Goal: Information Seeking & Learning: Find specific fact

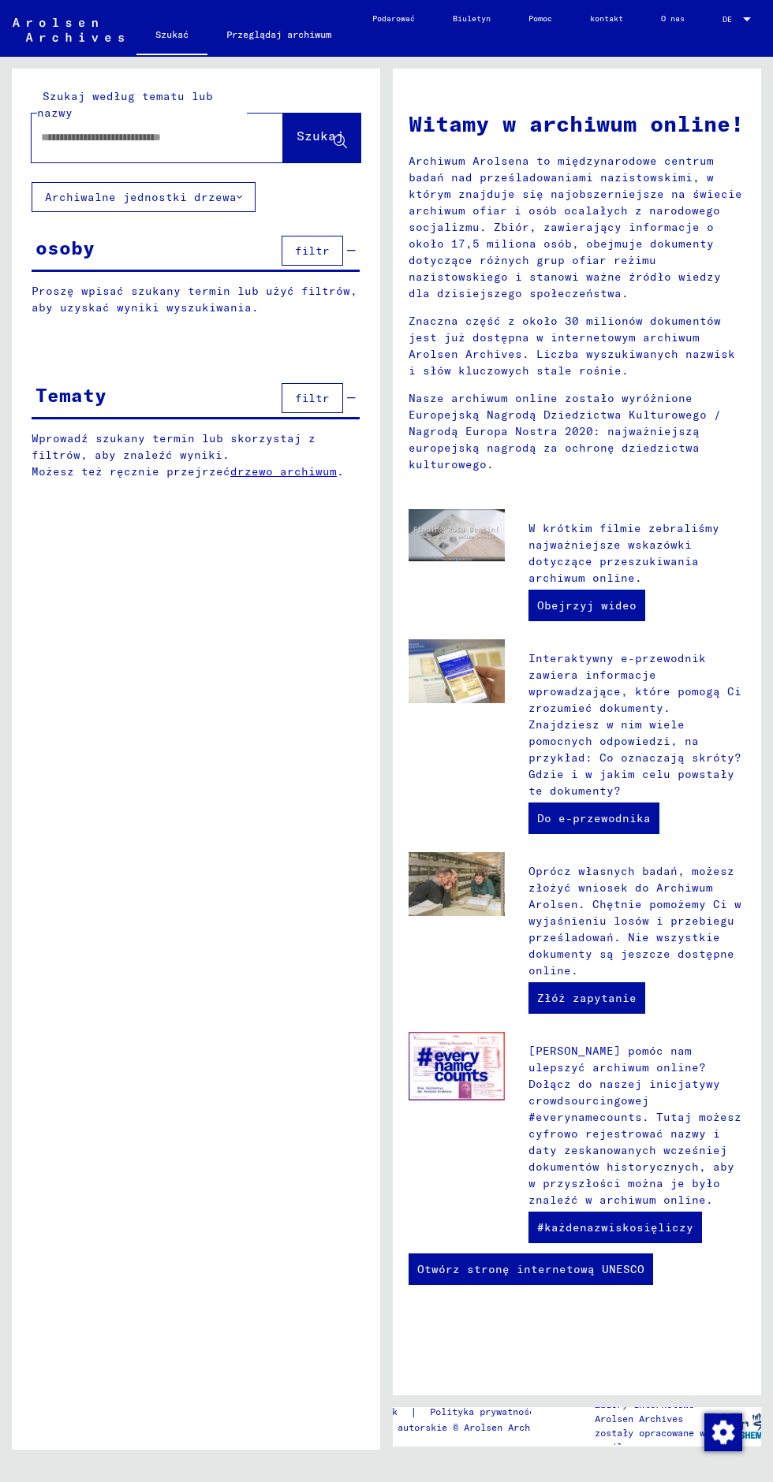
click at [106, 143] on input "text" at bounding box center [138, 137] width 195 height 17
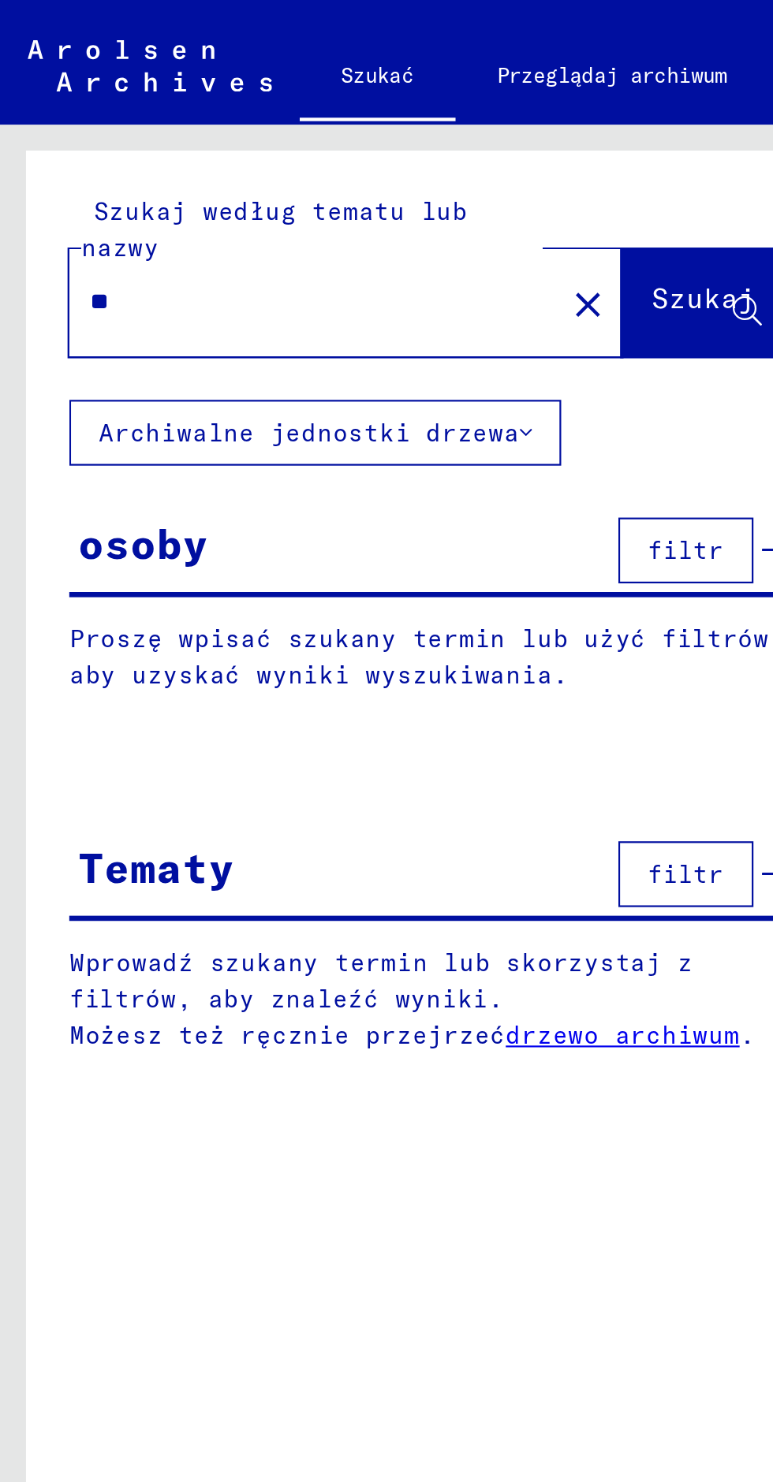
type input "*"
type input "*****"
click at [296, 140] on font "Szukaj" at bounding box center [319, 136] width 47 height 16
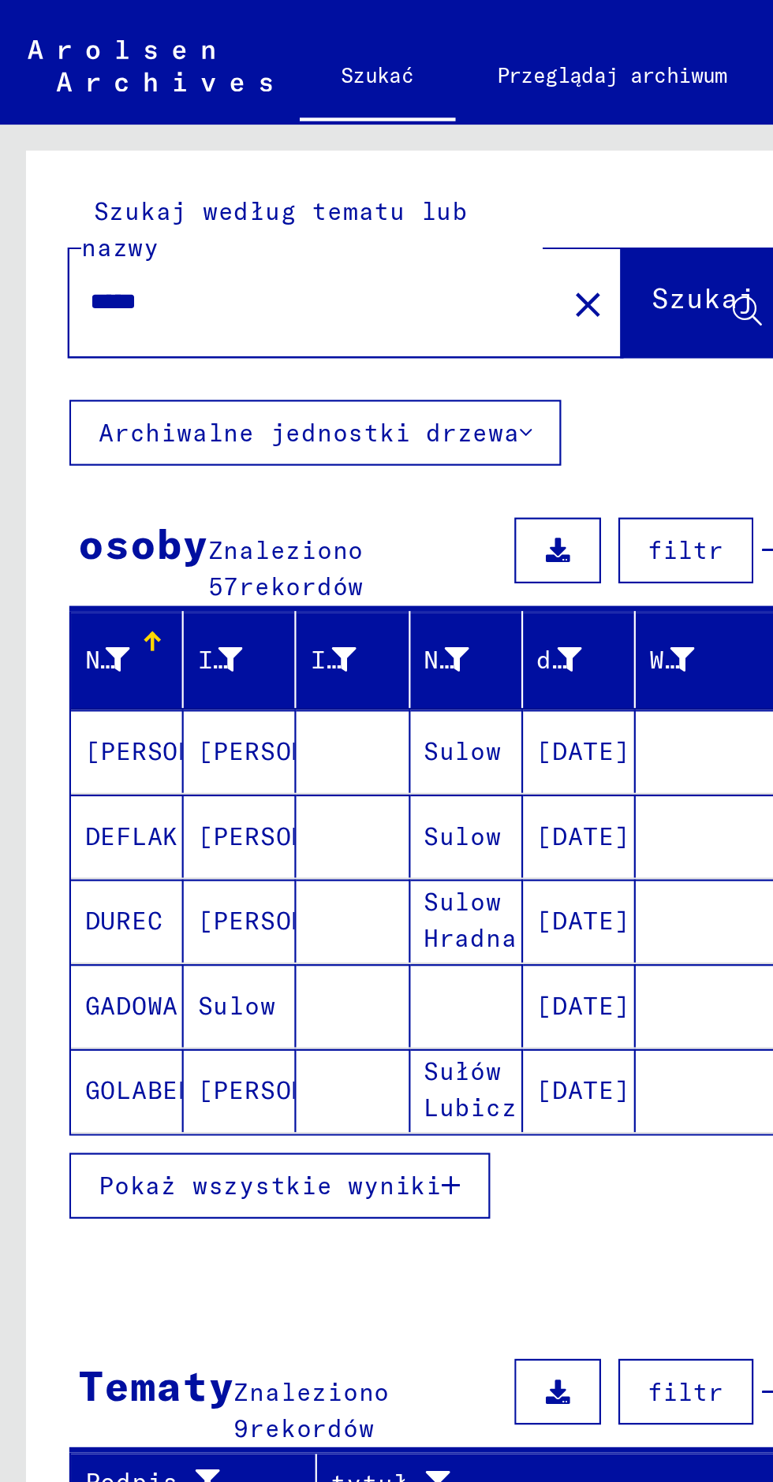
click at [198, 547] on button "Pokaż wszystkie wyniki" at bounding box center [128, 540] width 192 height 30
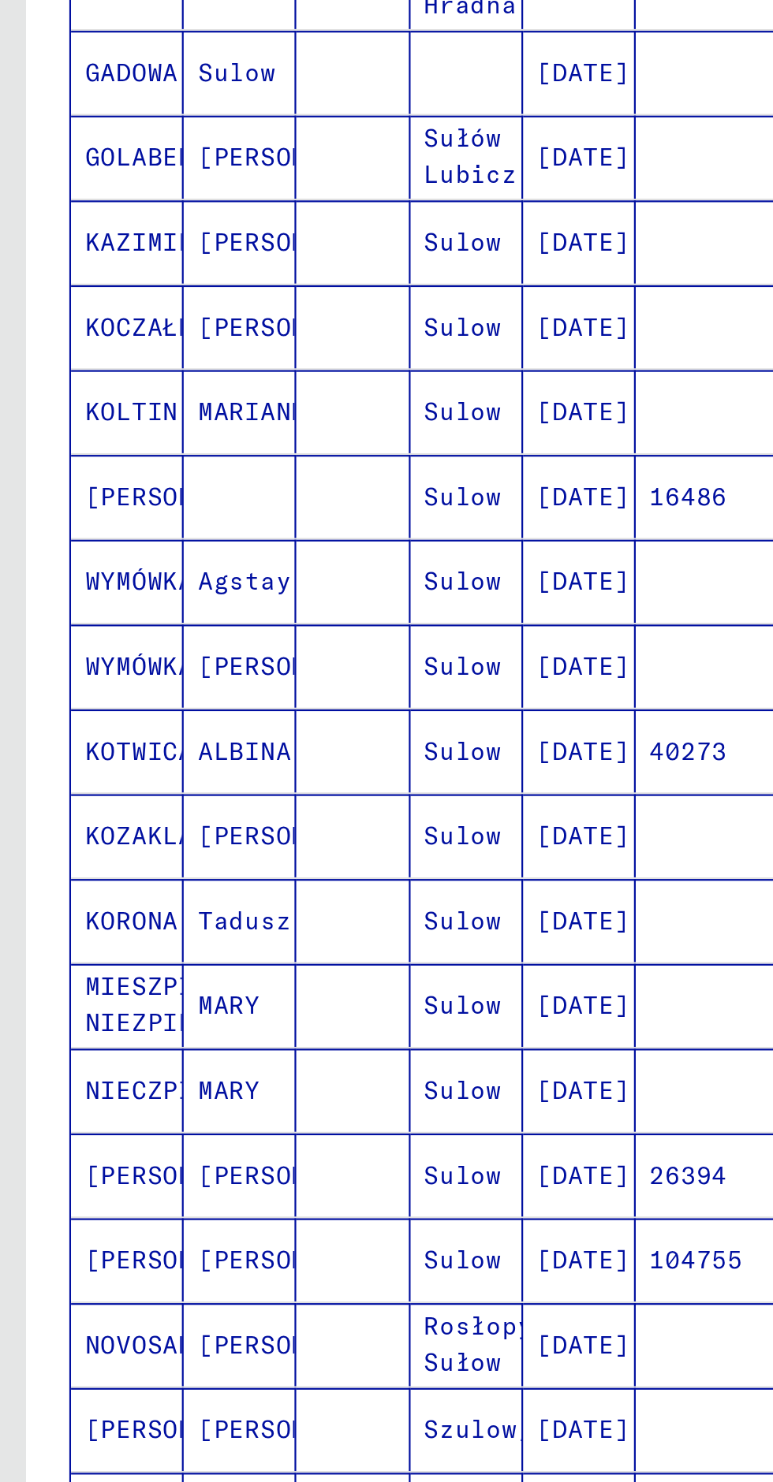
scroll to position [77, 0]
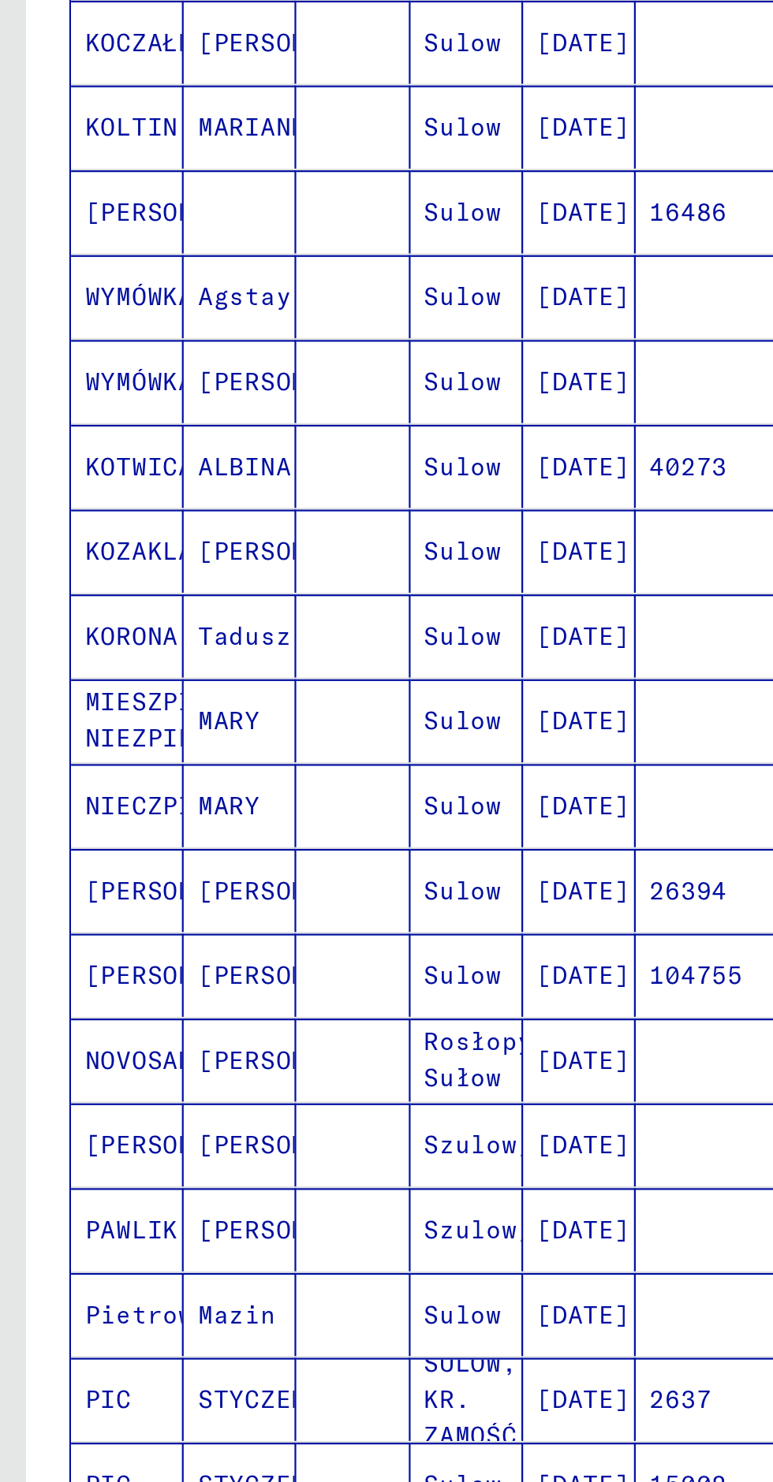
click at [311, 968] on icon "Następna strona" at bounding box center [306, 979] width 22 height 22
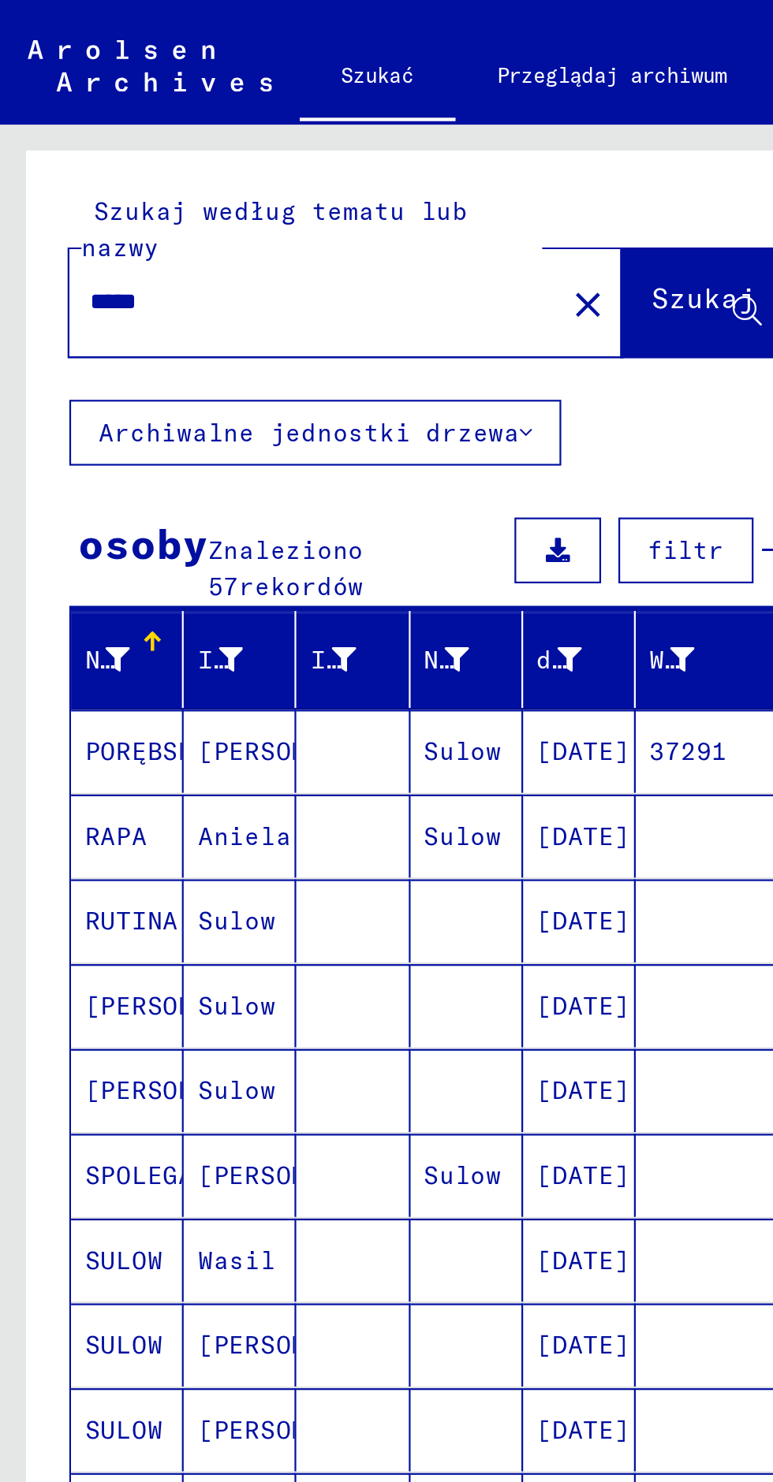
scroll to position [0, 10]
click at [48, 415] on font "RUTINA" at bounding box center [60, 419] width 43 height 14
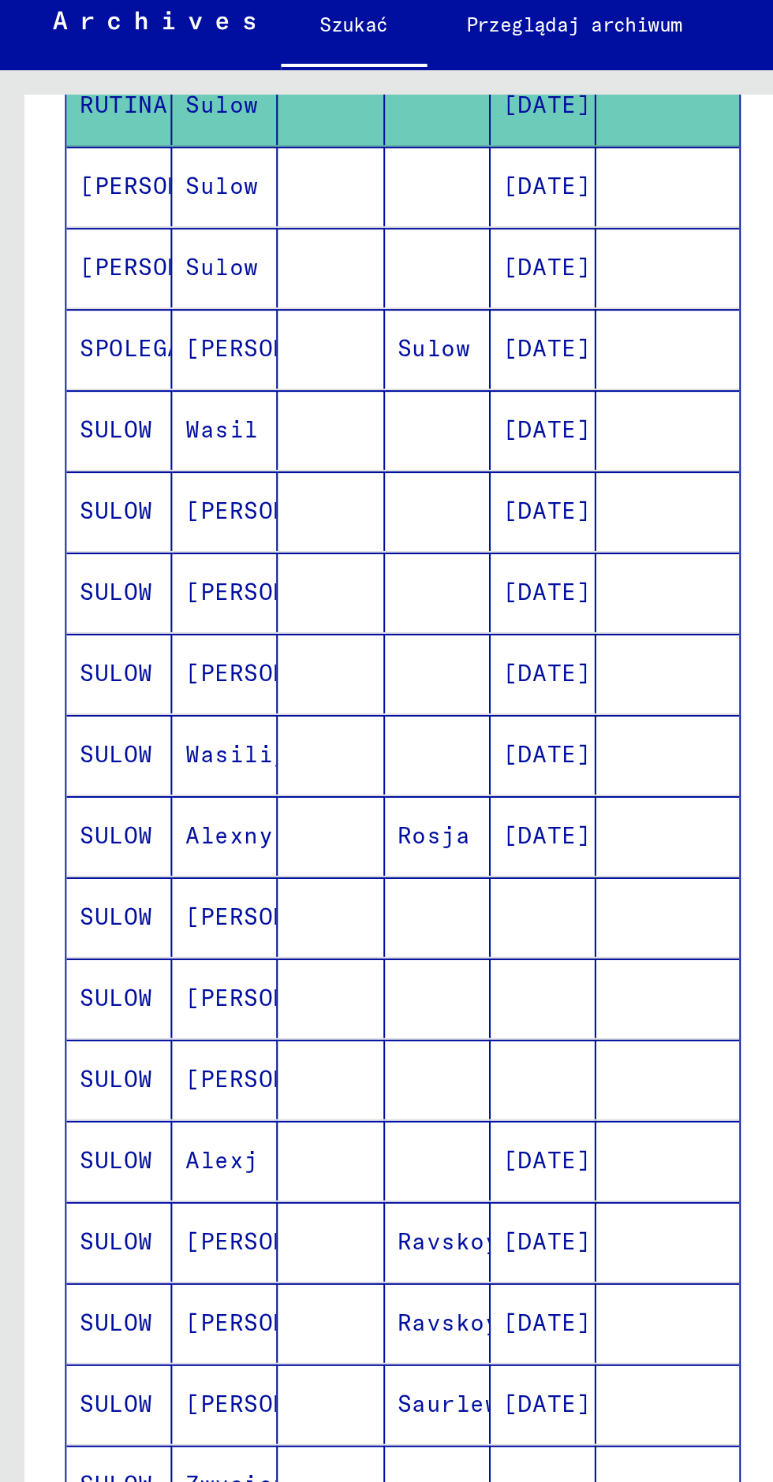
scroll to position [77, 0]
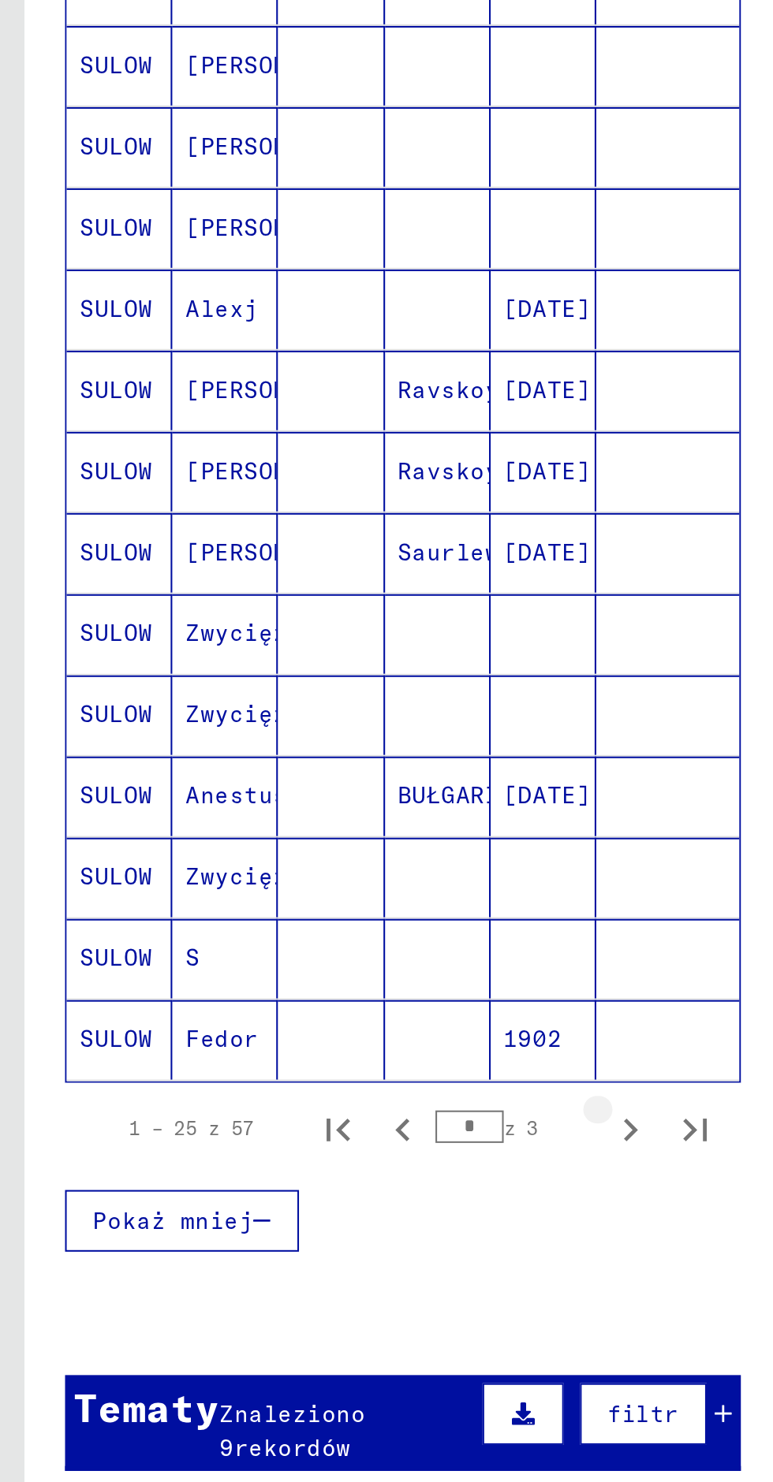
click at [300, 974] on icon "Następna strona" at bounding box center [306, 985] width 22 height 22
type input "*"
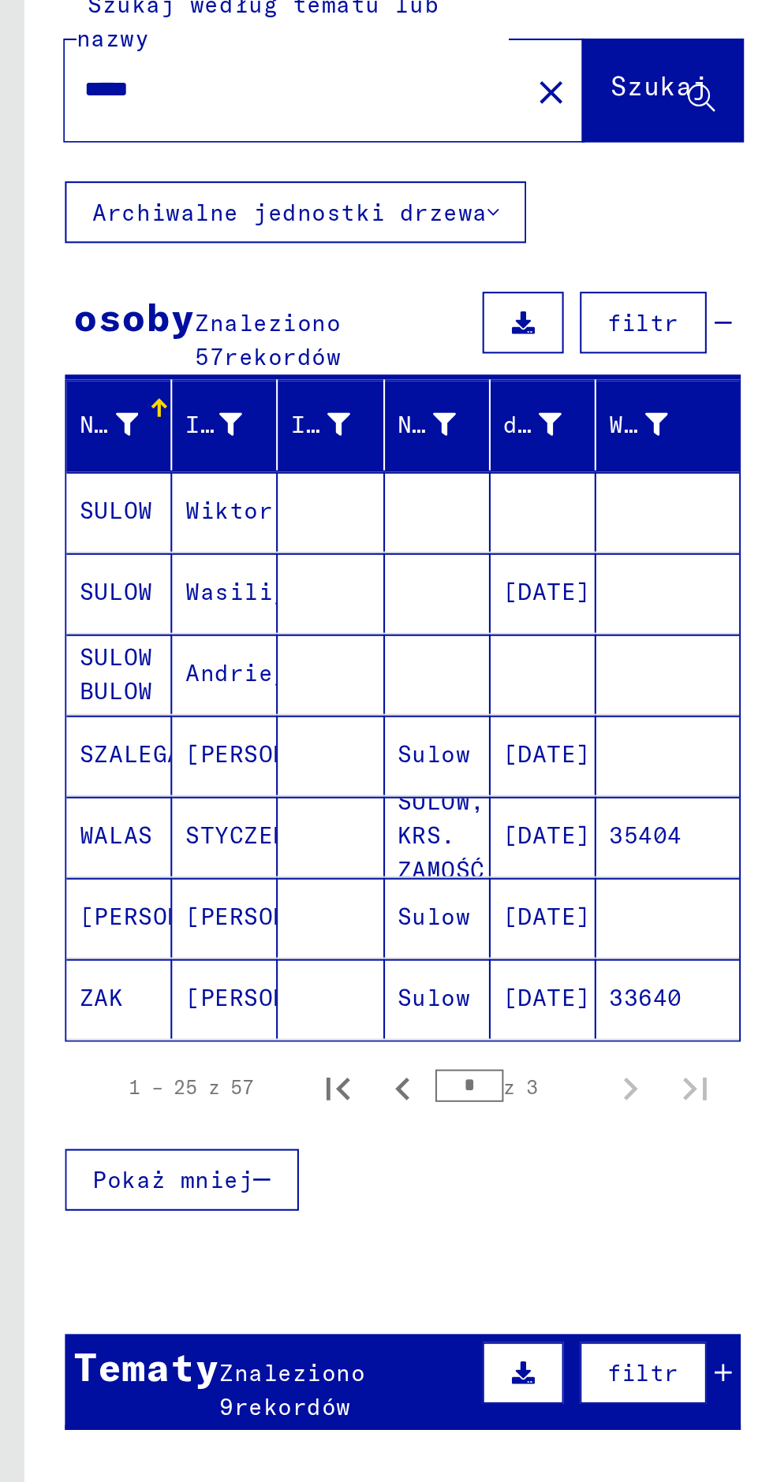
scroll to position [0, 0]
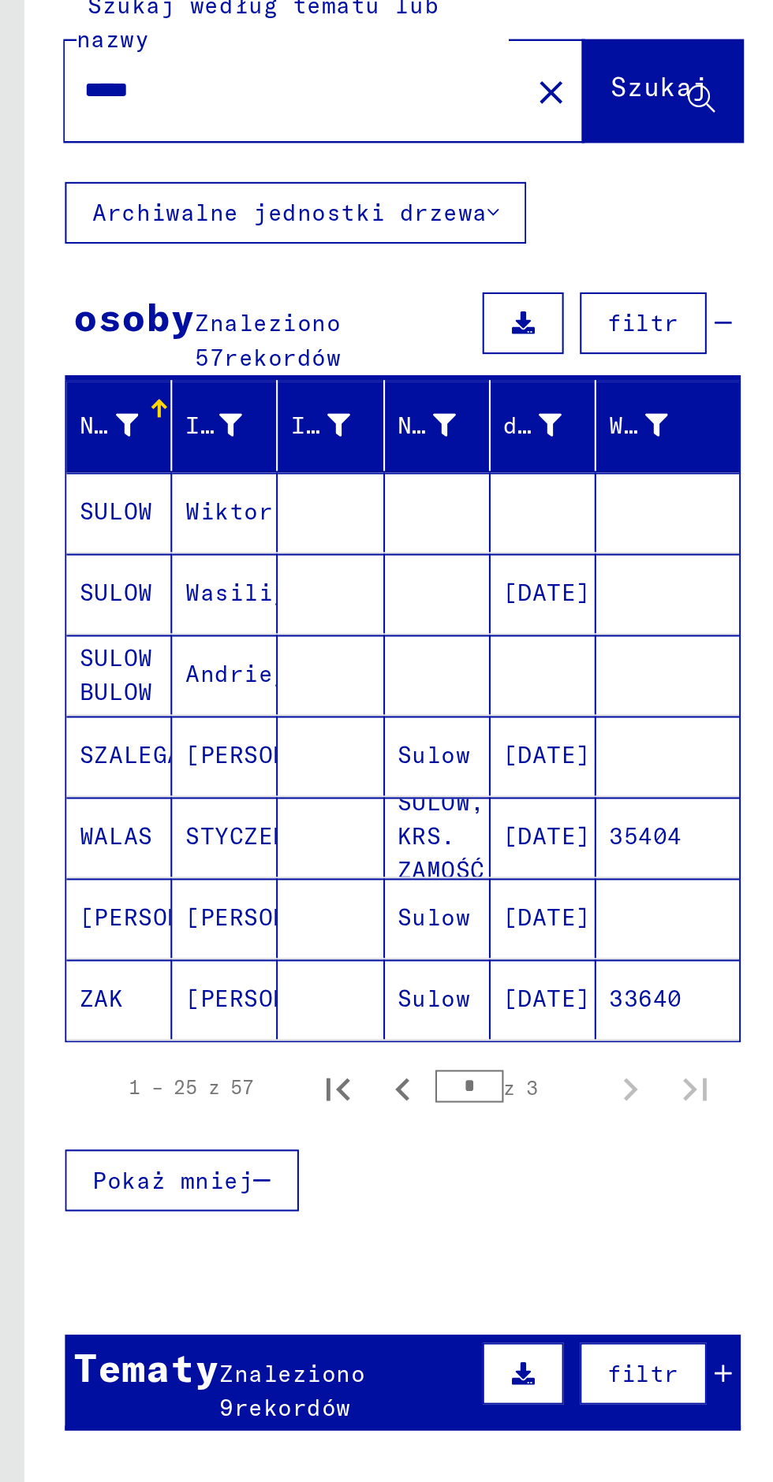
click at [227, 497] on font "SULOW, KRS. ZAMOŚĆ" at bounding box center [215, 500] width 44 height 50
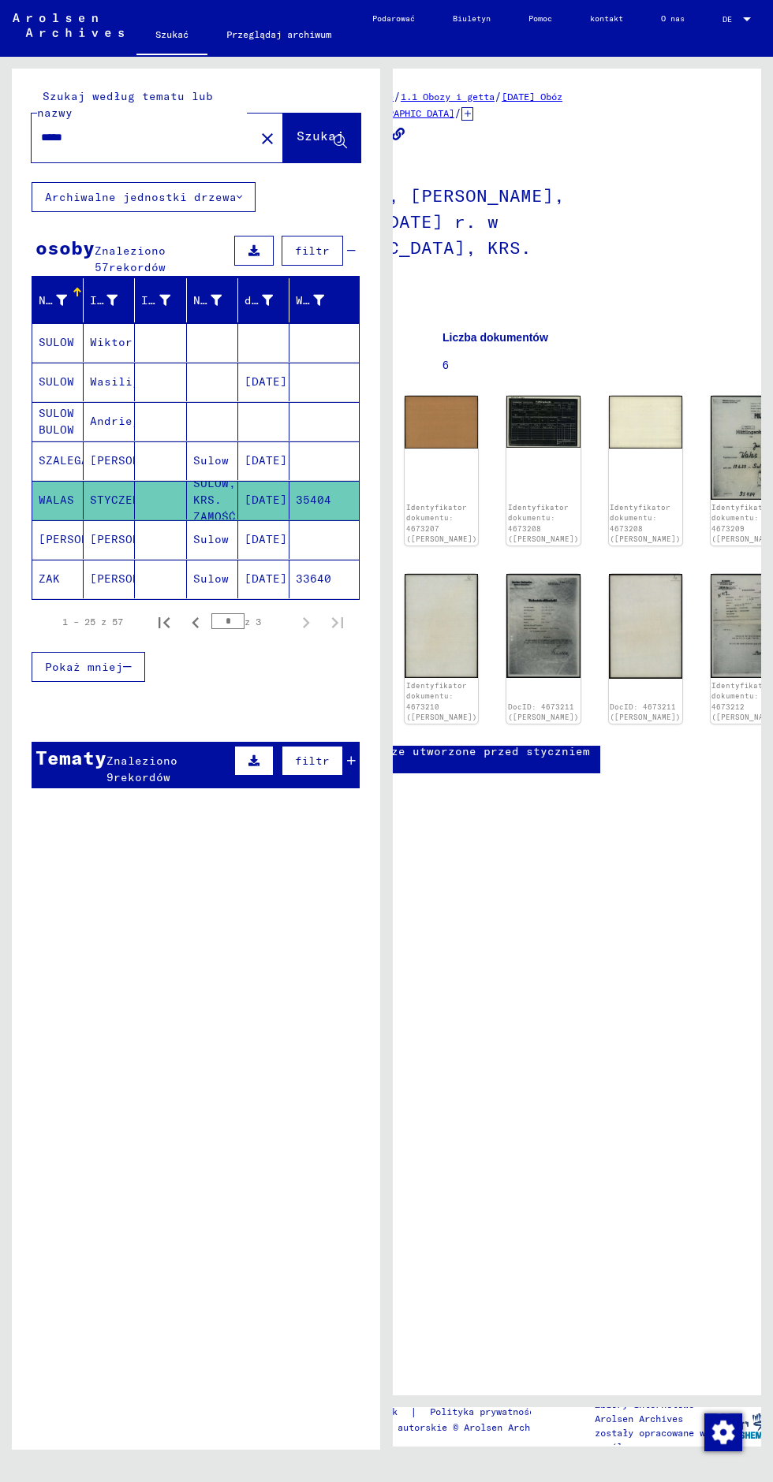
click at [129, 143] on input "*****" at bounding box center [143, 137] width 204 height 17
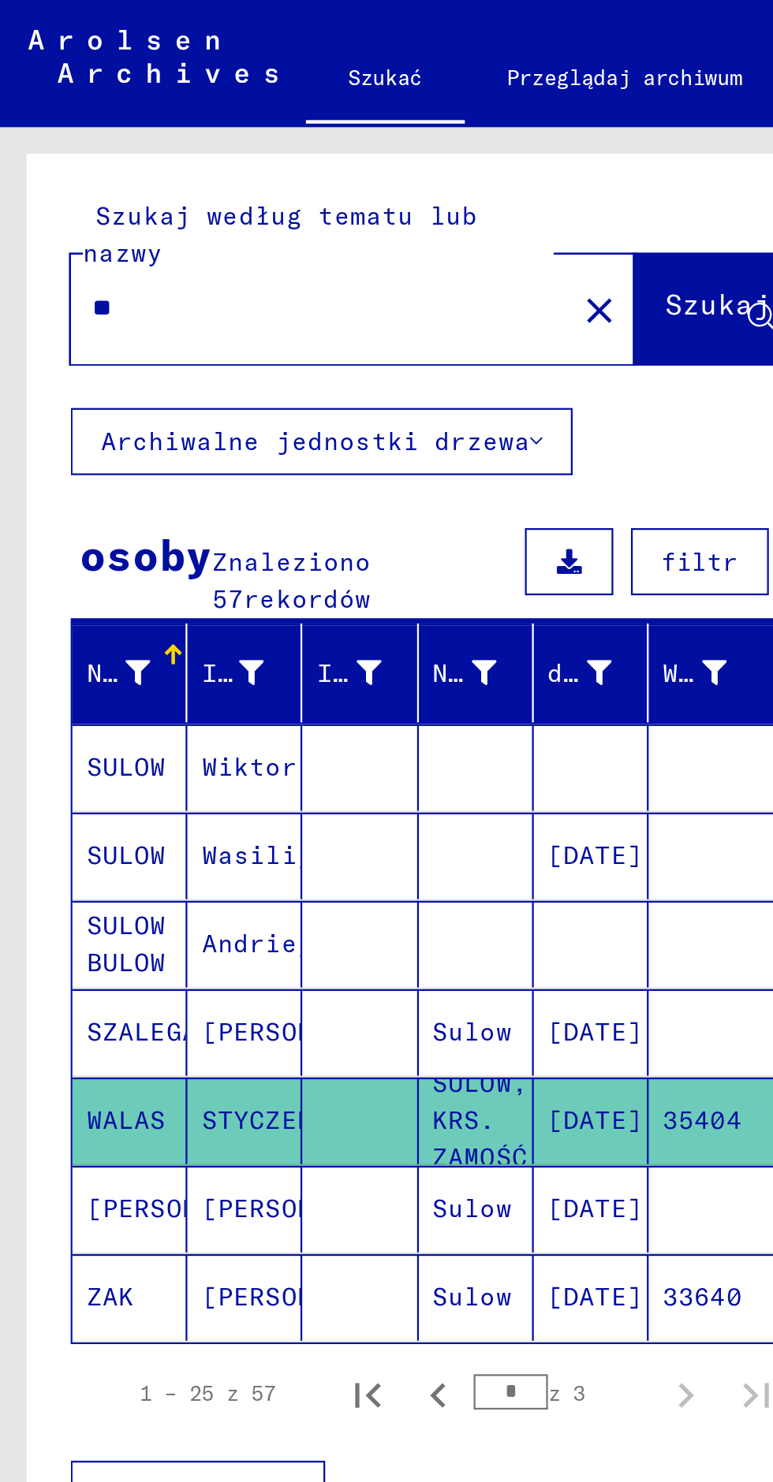
type input "*"
type input "*******"
click at [283, 154] on button "Szukaj" at bounding box center [321, 138] width 77 height 49
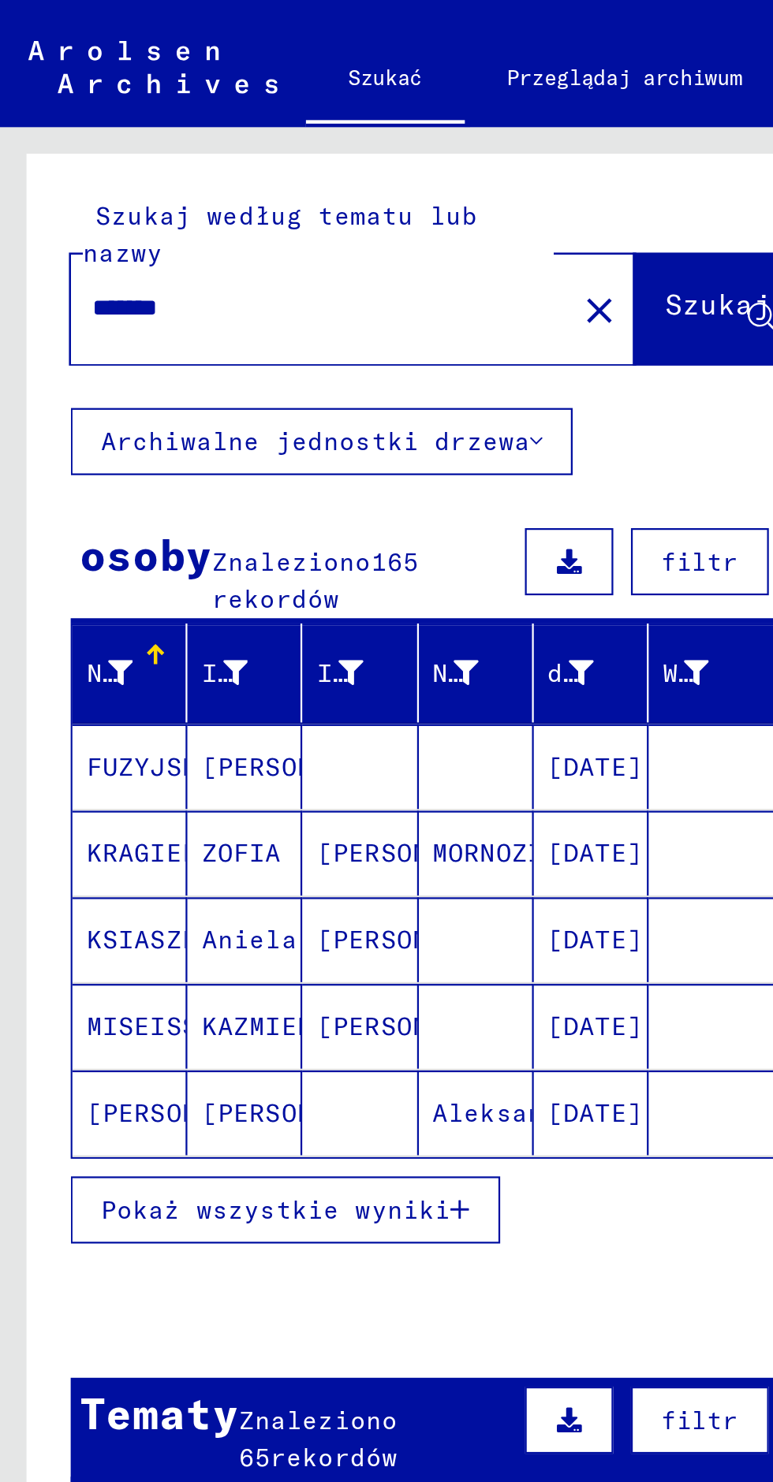
click at [184, 533] on font "Pokaż wszystkie wyniki" at bounding box center [123, 540] width 156 height 14
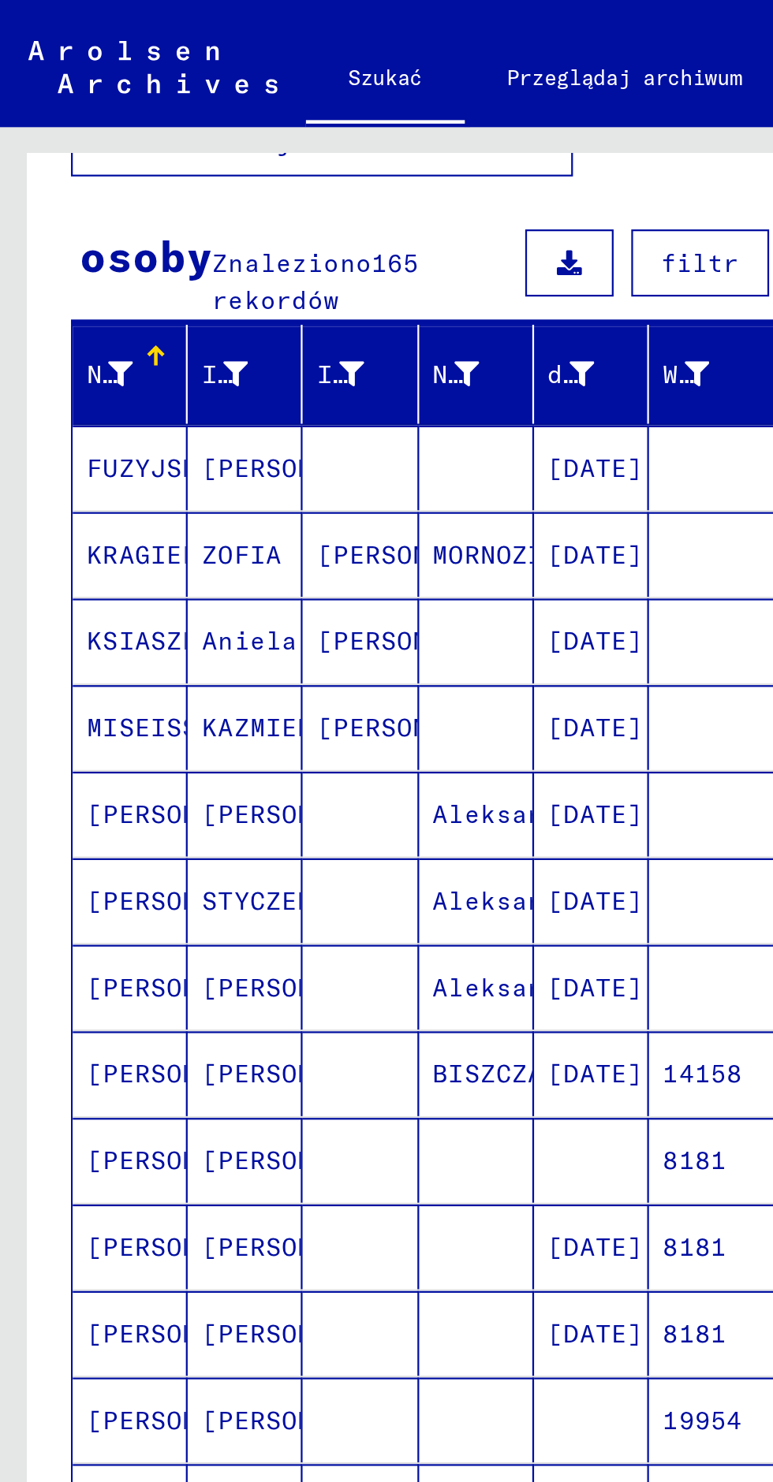
scroll to position [0, 10]
click at [210, 444] on font "Aleksandrow" at bounding box center [232, 441] width 78 height 14
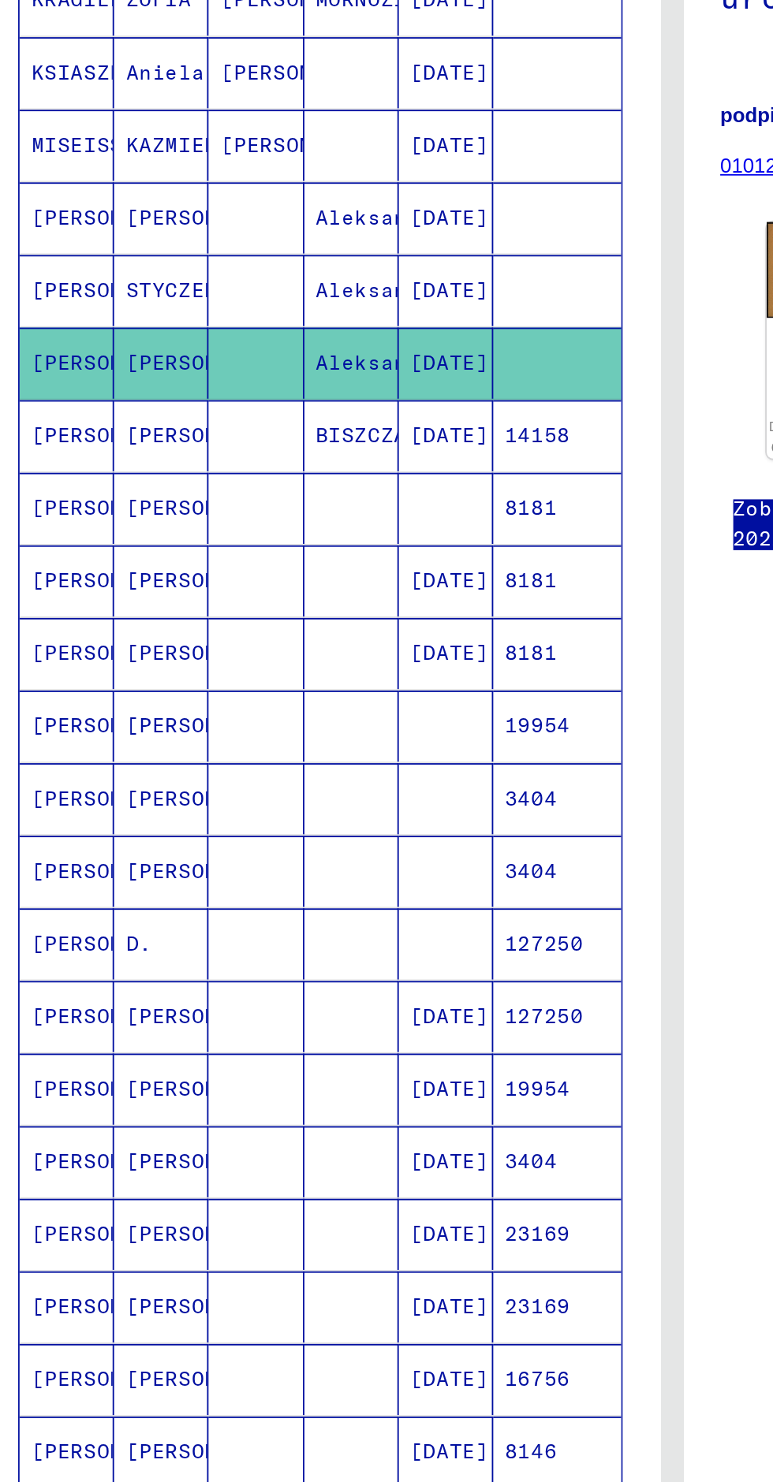
click at [62, 648] on mat-cell "[PERSON_NAME]" at bounding box center [57, 643] width 51 height 39
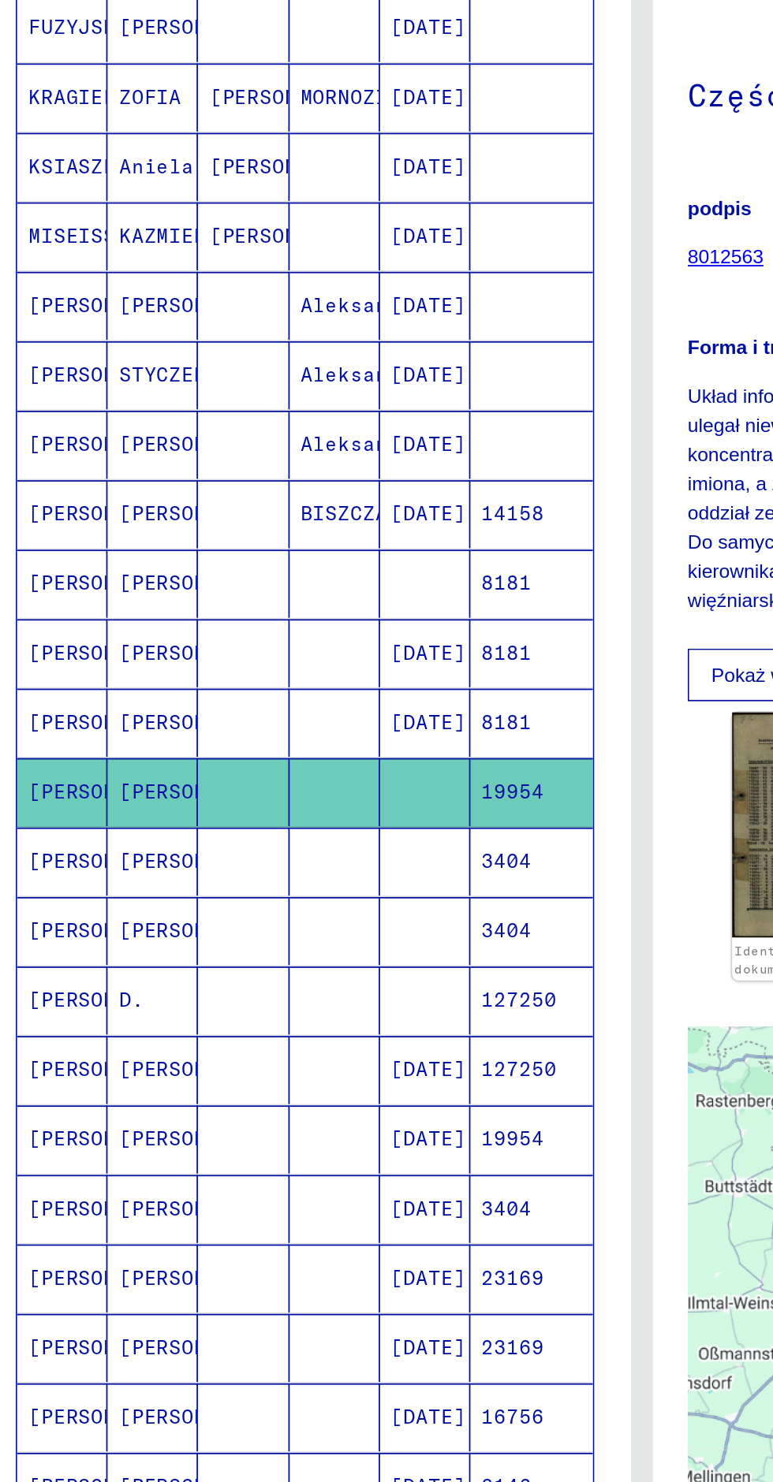
scroll to position [202, 0]
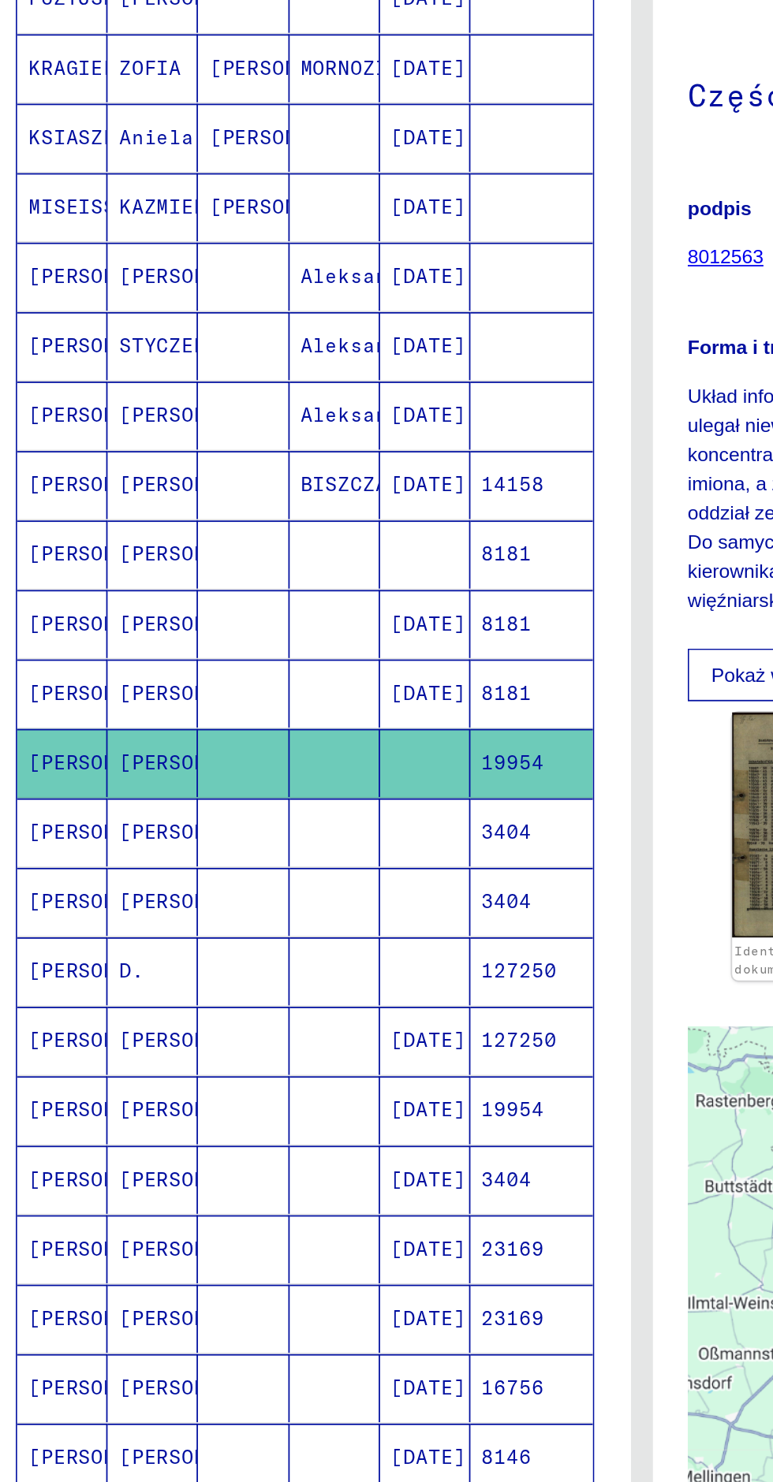
click at [63, 764] on font "[PERSON_NAME]" at bounding box center [85, 771] width 92 height 14
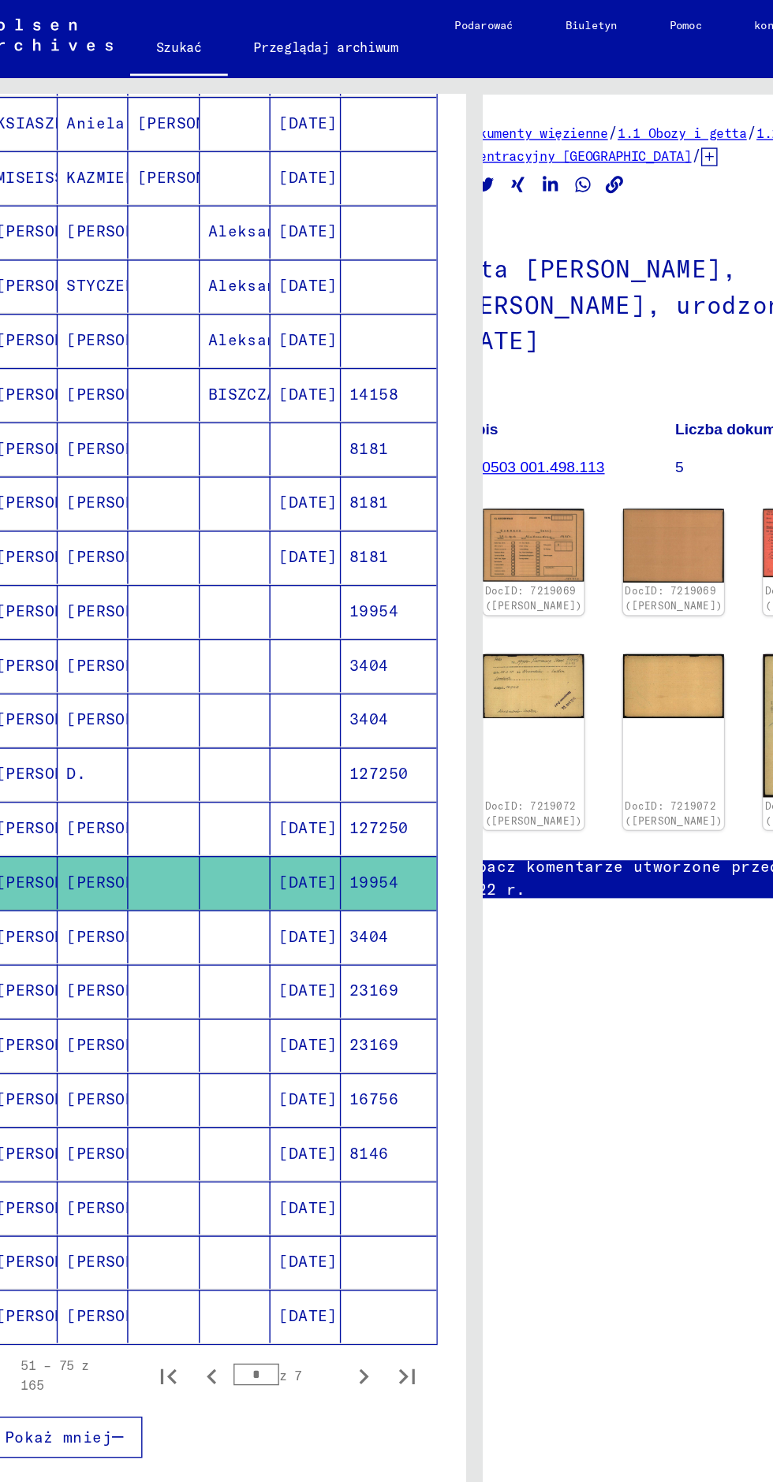
scroll to position [341, 0]
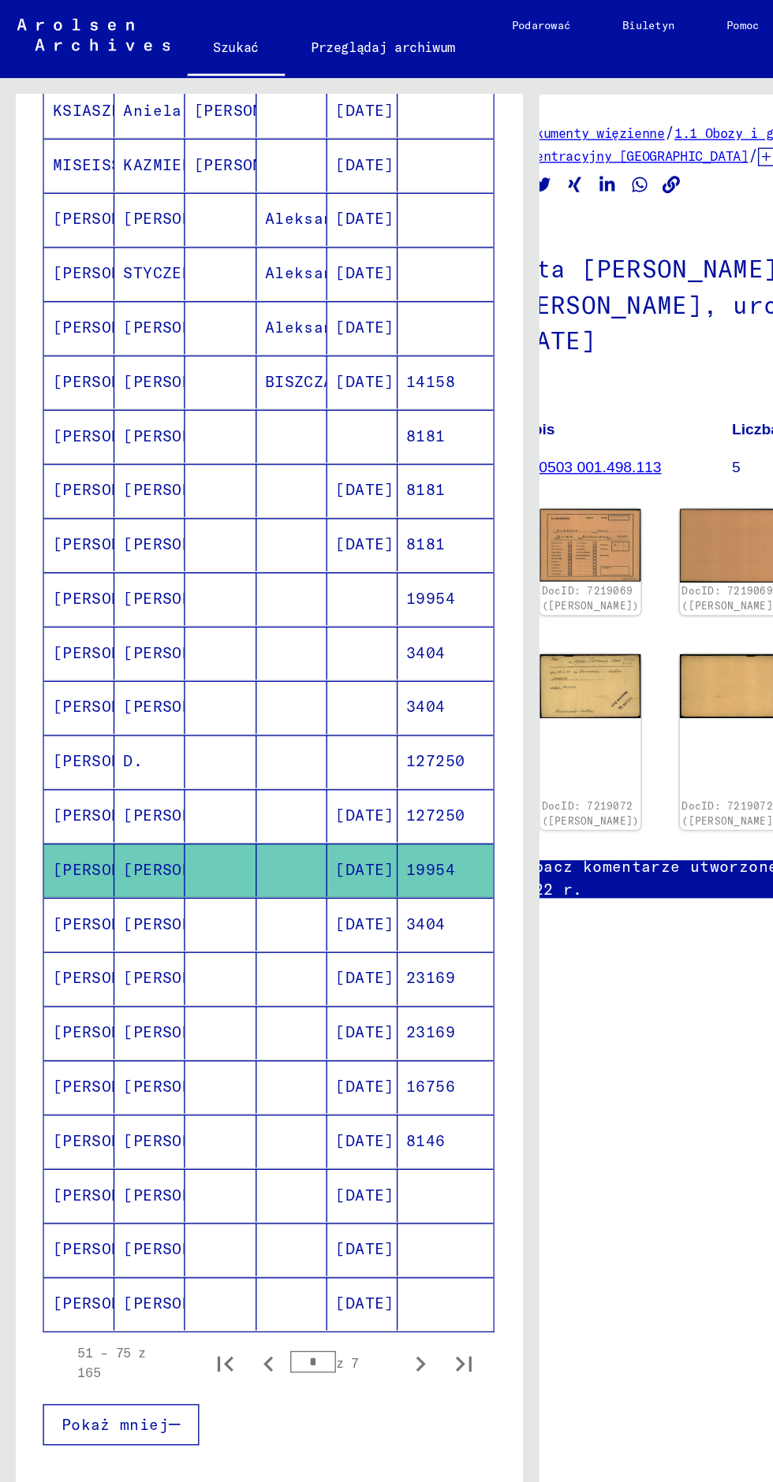
click at [289, 716] on mat-cell "23169" at bounding box center [323, 711] width 69 height 39
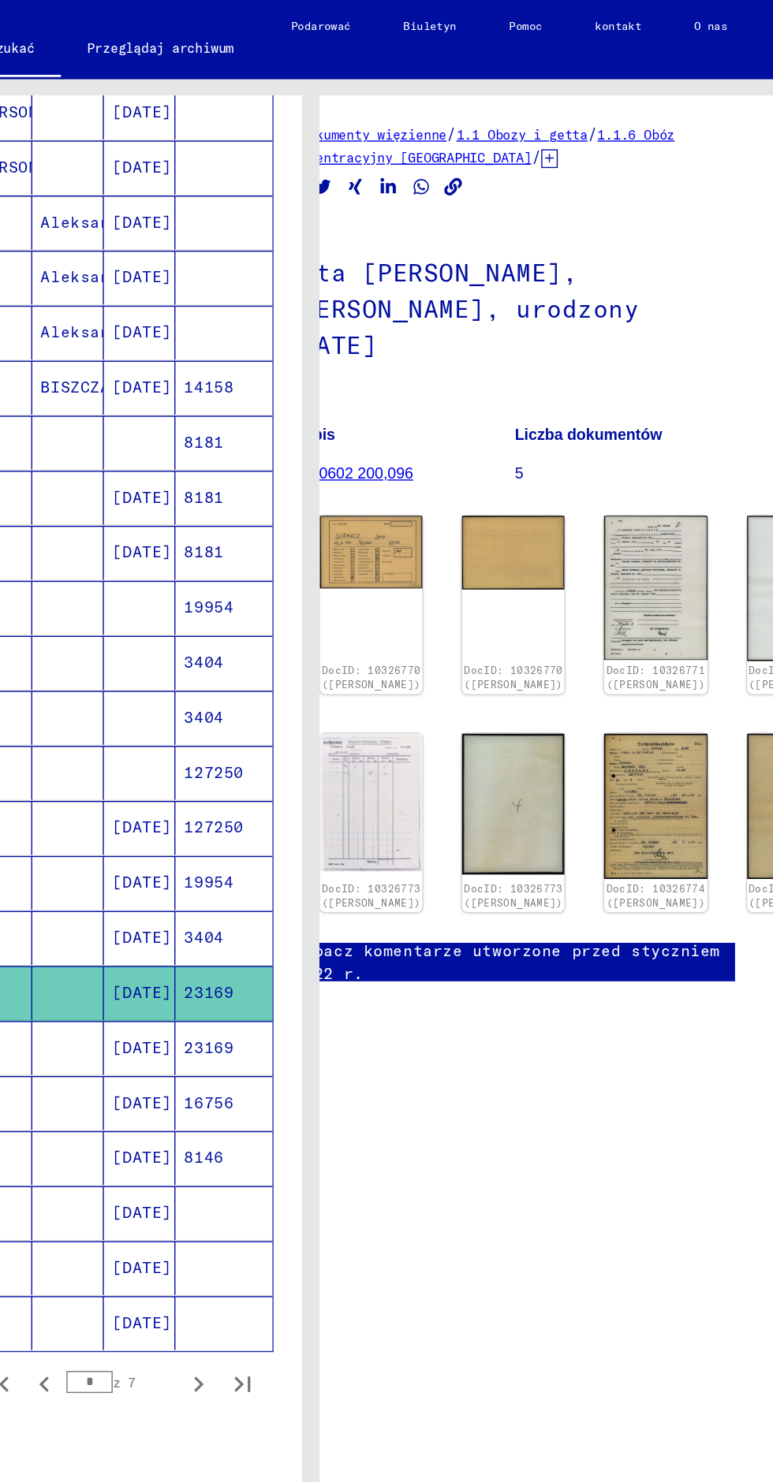
scroll to position [2, 10]
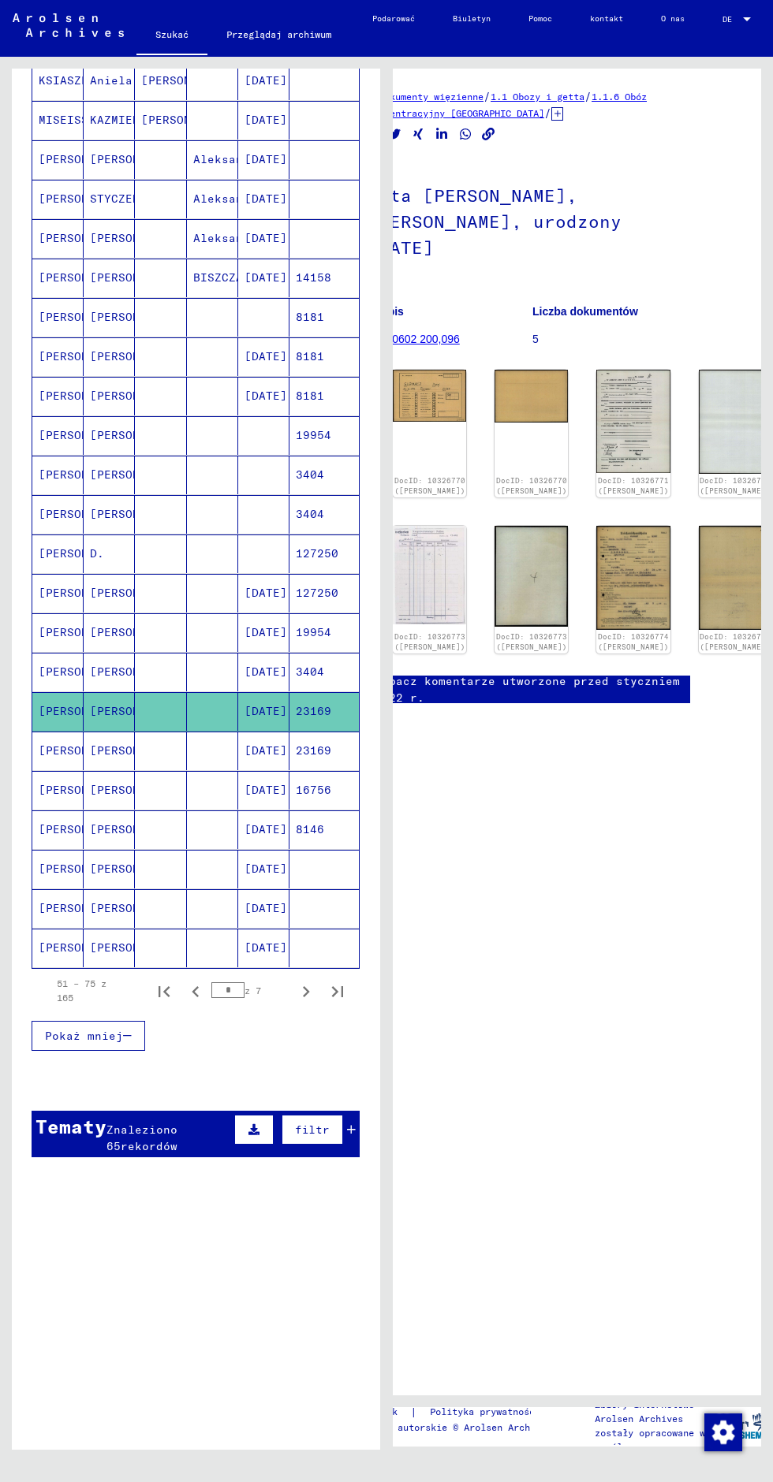
click at [55, 743] on font "[PERSON_NAME]" at bounding box center [85, 750] width 92 height 14
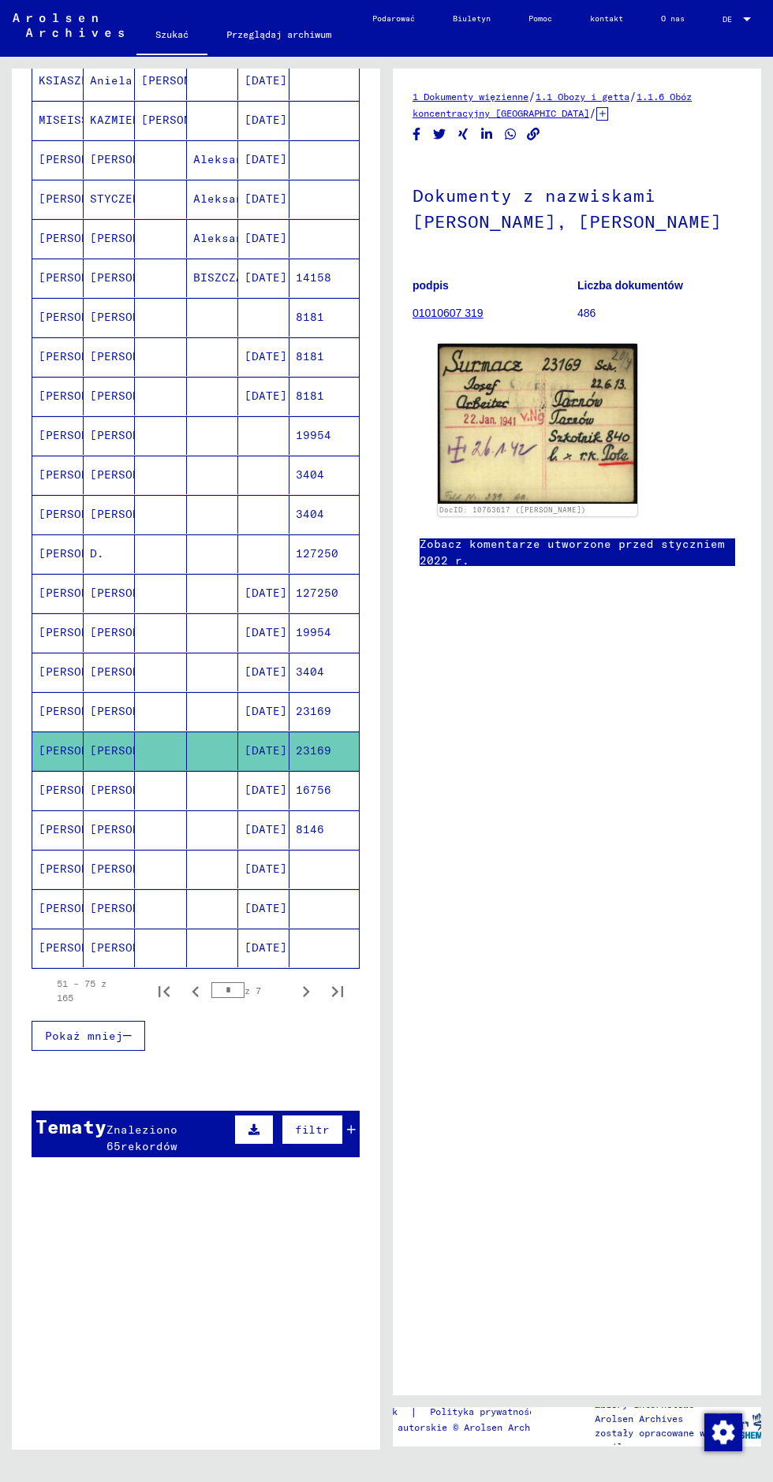
click at [48, 822] on font "[PERSON_NAME]" at bounding box center [85, 829] width 92 height 14
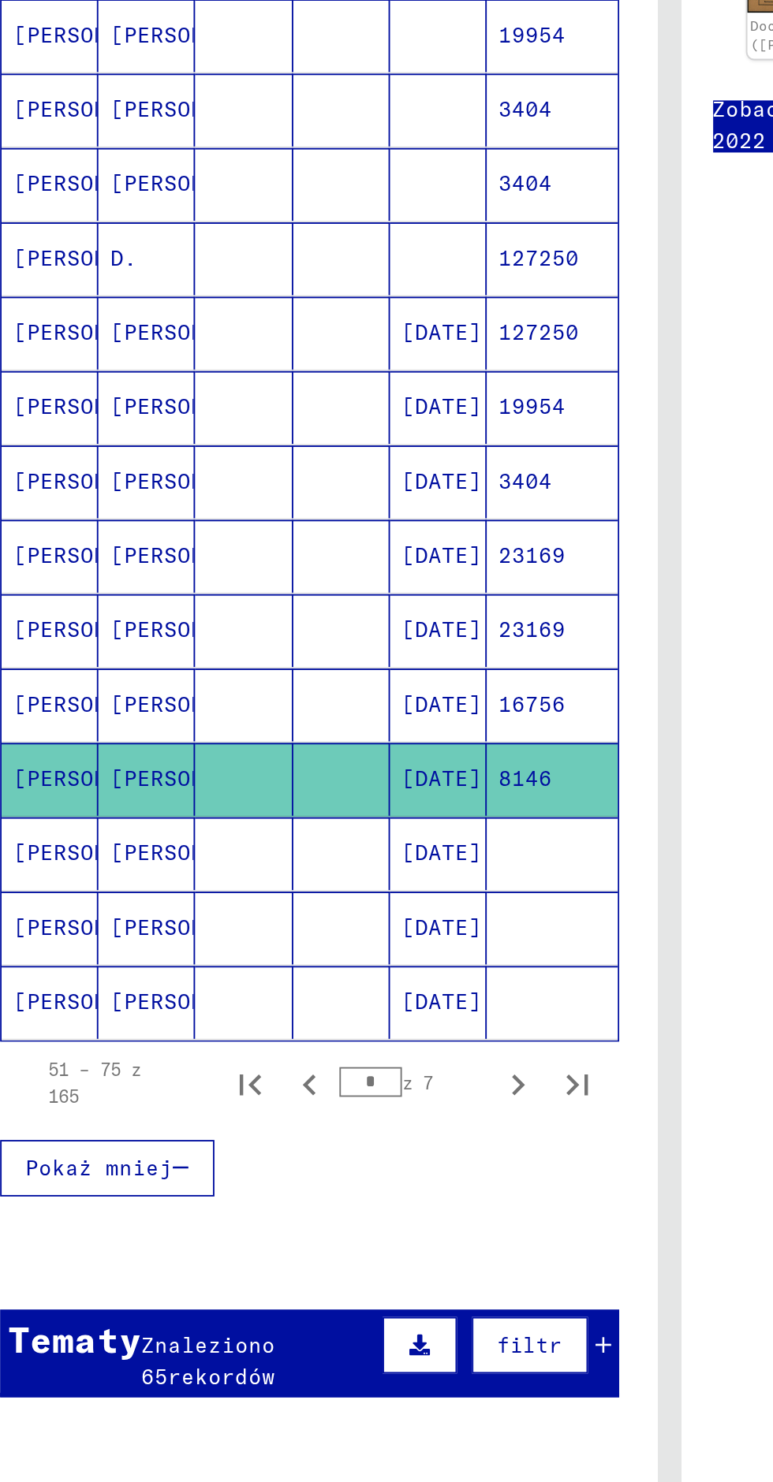
click at [257, 861] on font "[DATE]" at bounding box center [265, 868] width 43 height 14
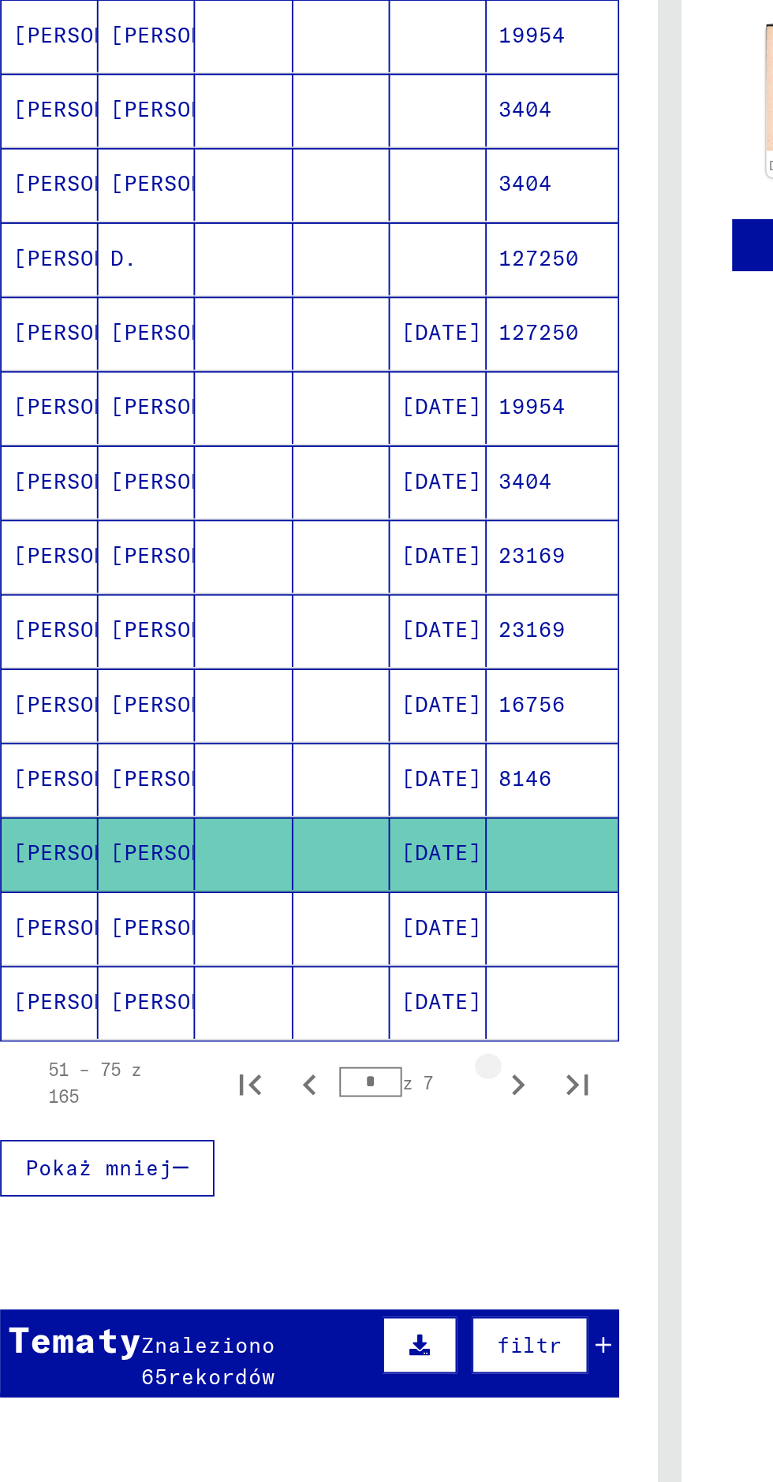
click at [295, 980] on icon "Następna strona" at bounding box center [306, 991] width 22 height 22
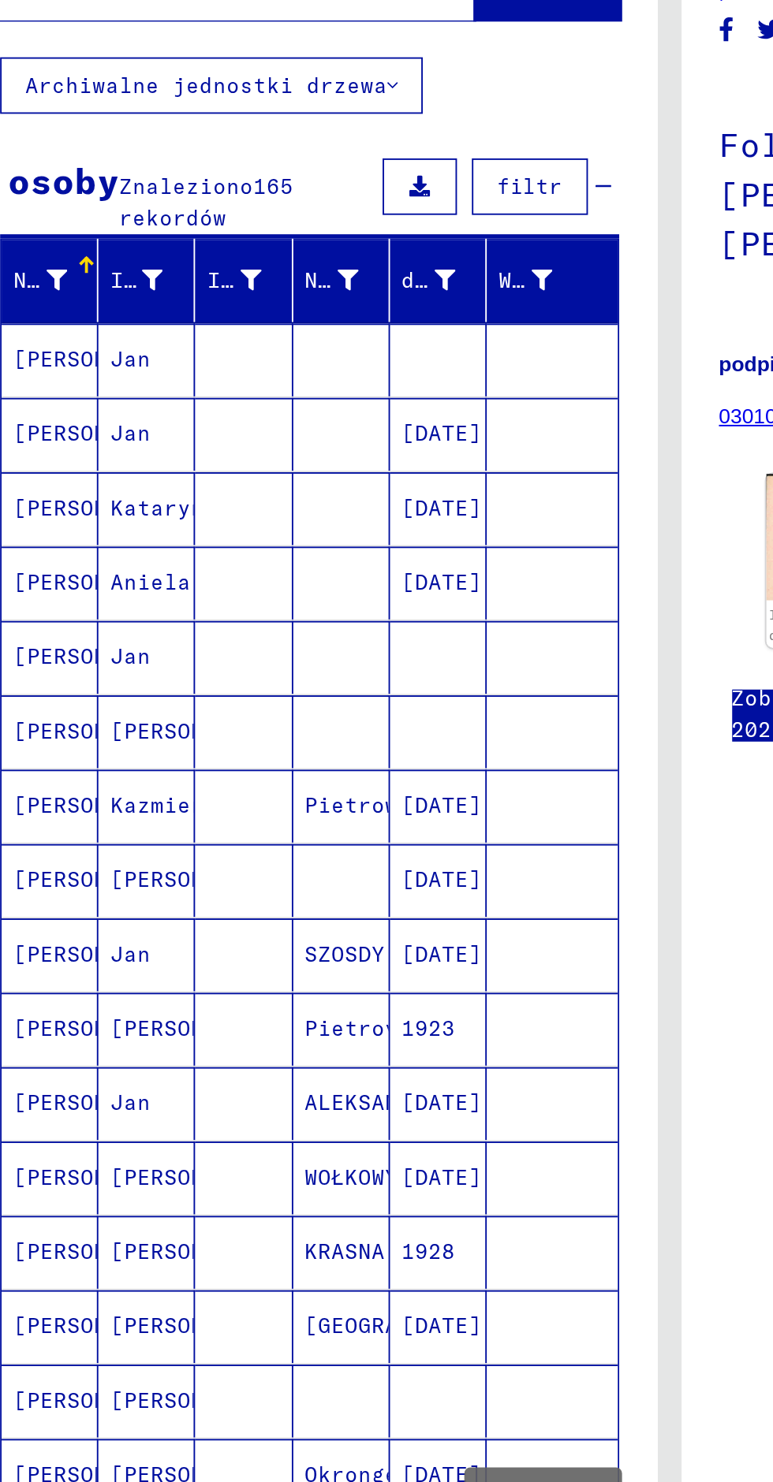
click at [82, 467] on mat-cell "[PERSON_NAME]" at bounding box center [57, 460] width 51 height 39
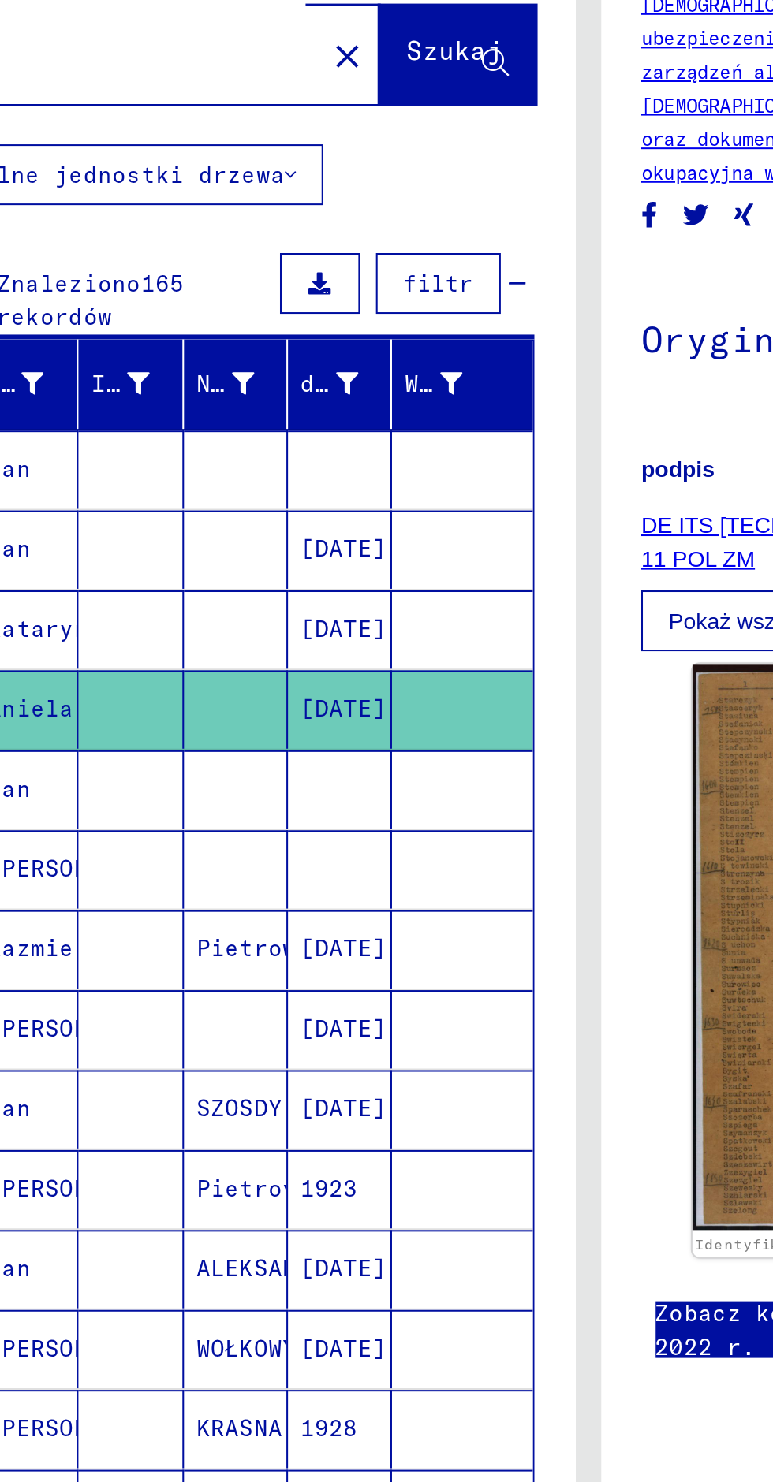
scroll to position [68, 0]
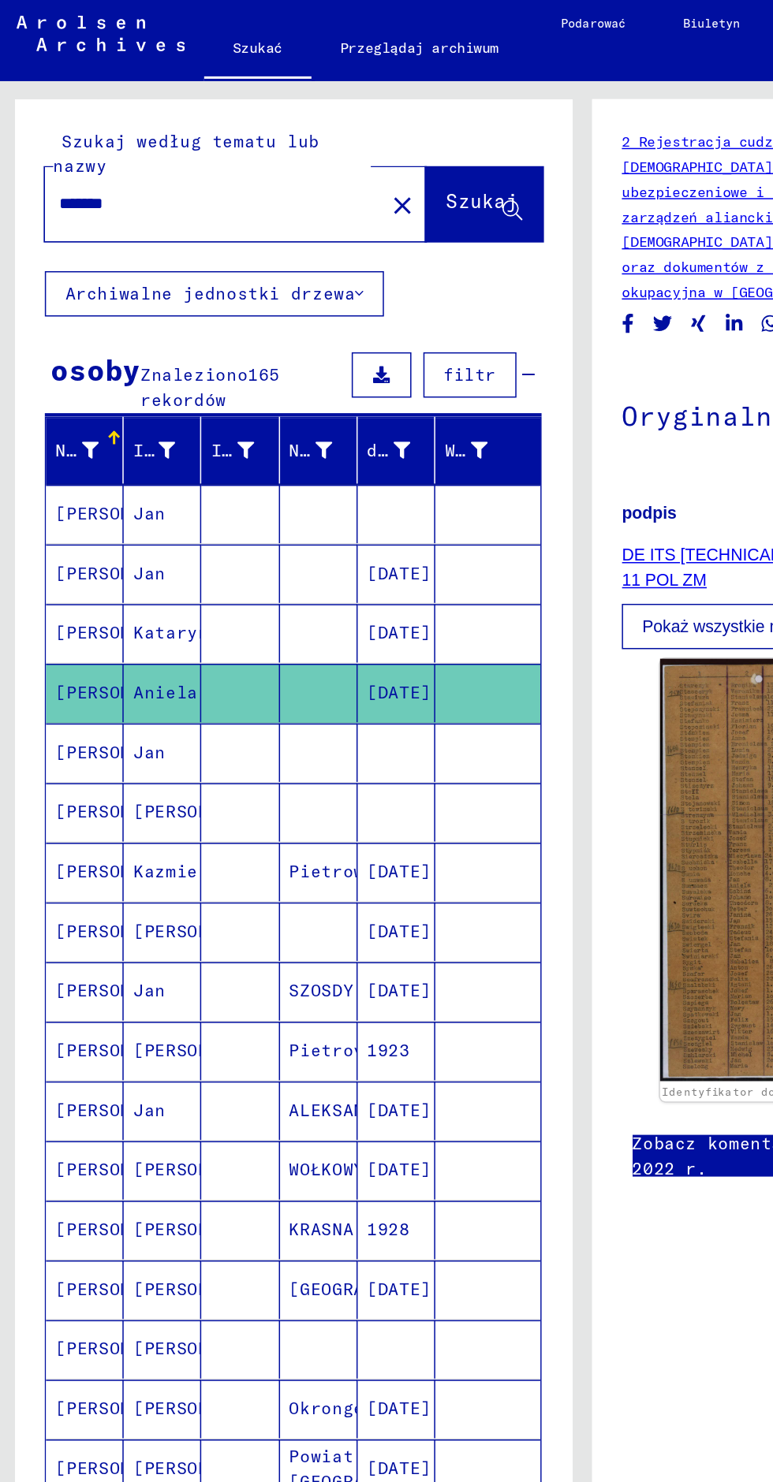
click at [104, 572] on font "Kazmiera" at bounding box center [118, 579] width 57 height 14
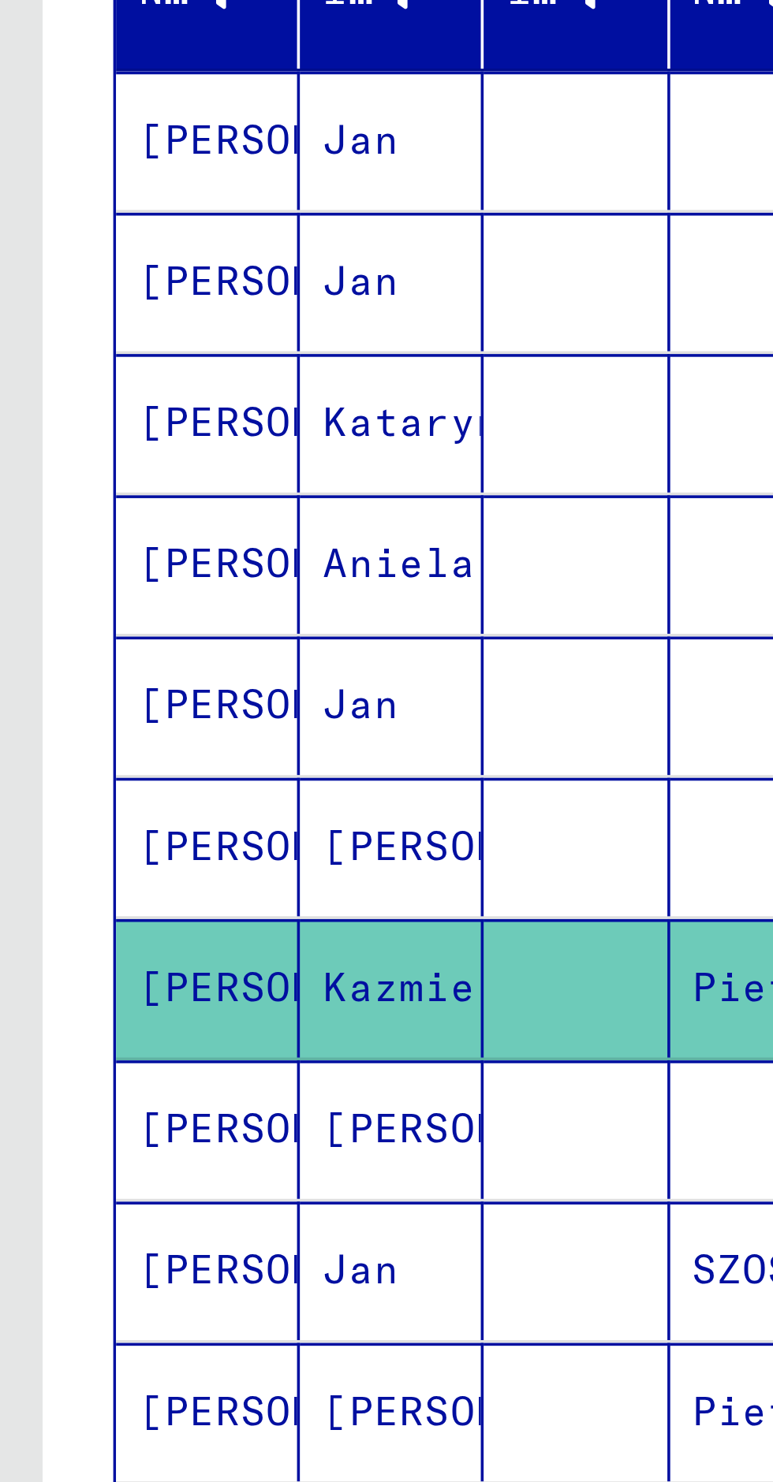
scroll to position [68, 0]
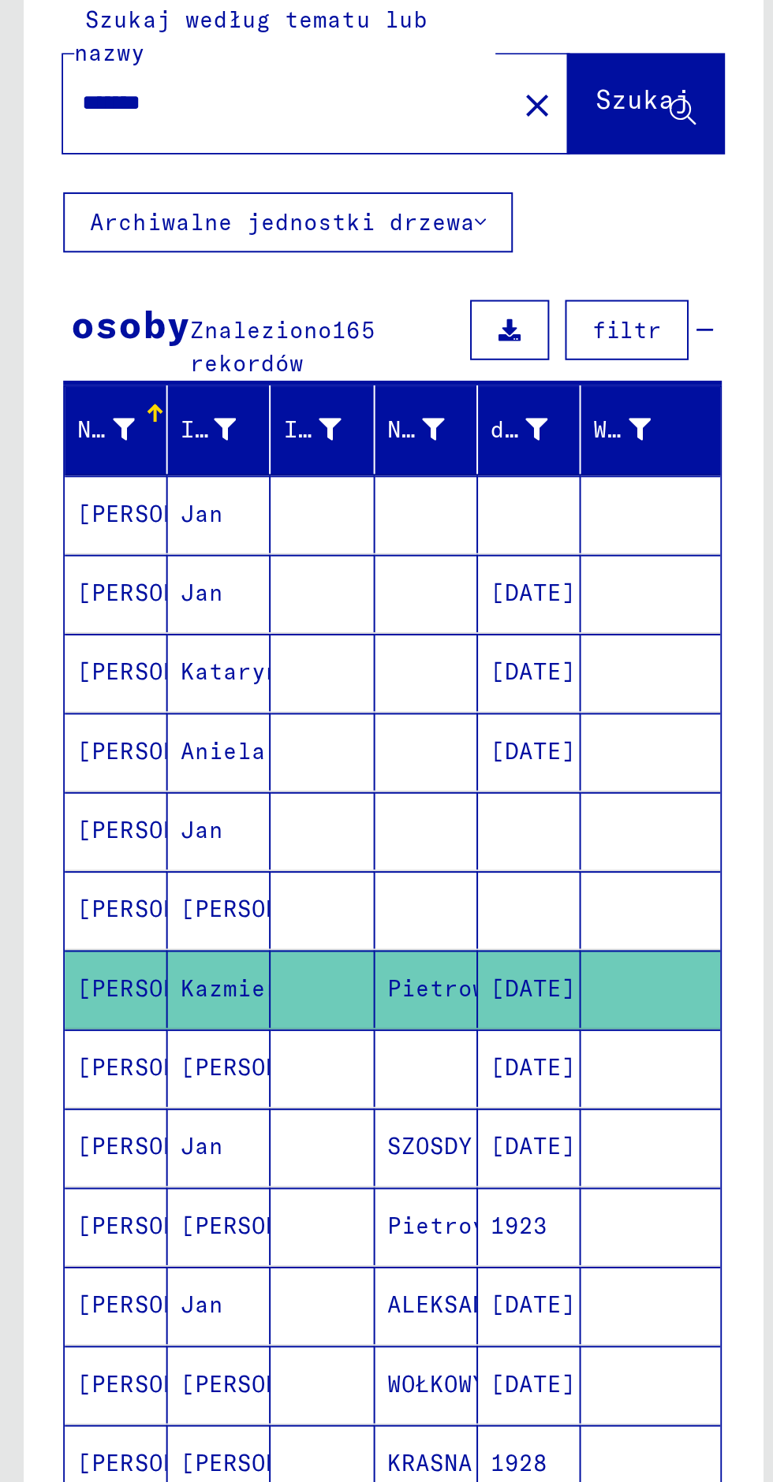
click at [270, 610] on font "[DATE]" at bounding box center [265, 618] width 43 height 17
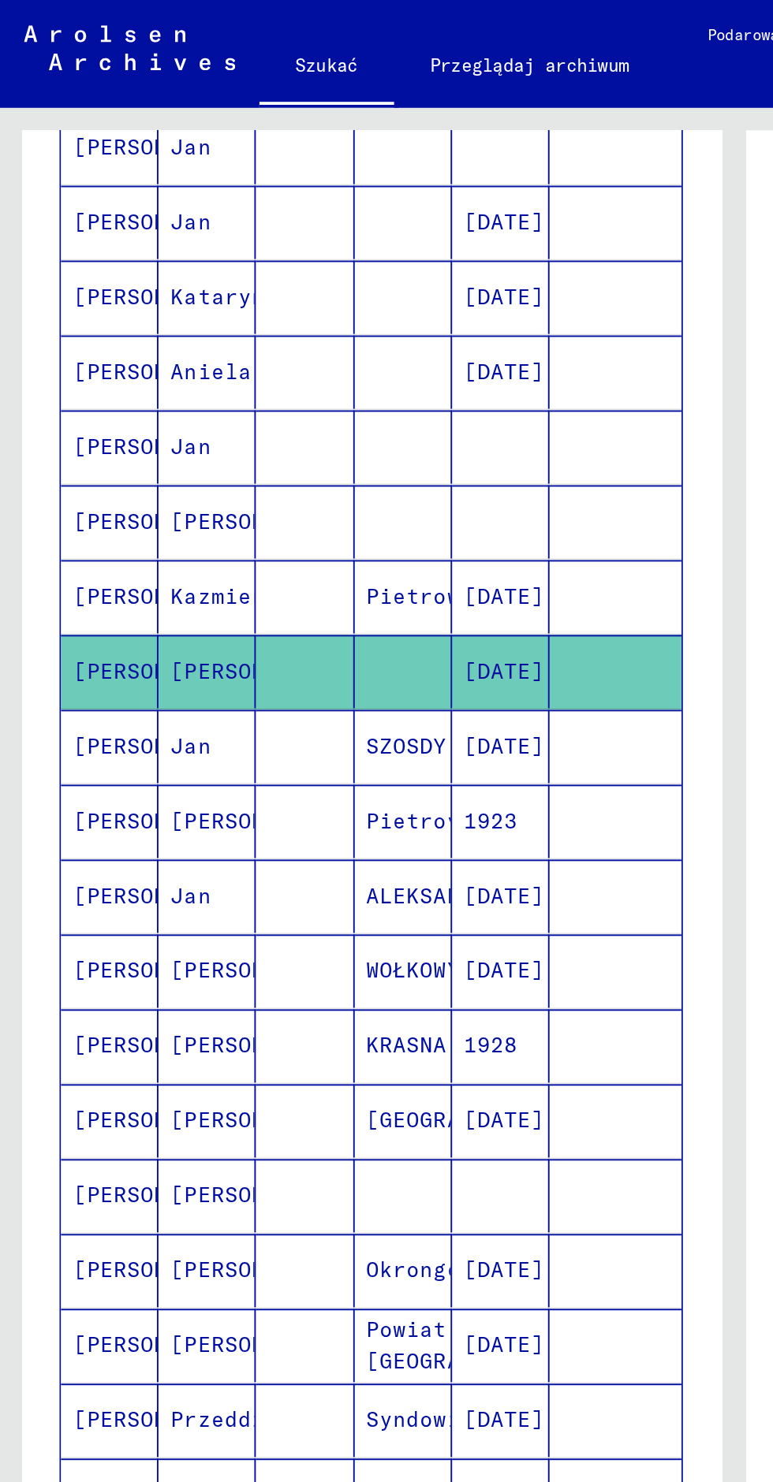
scroll to position [269, 0]
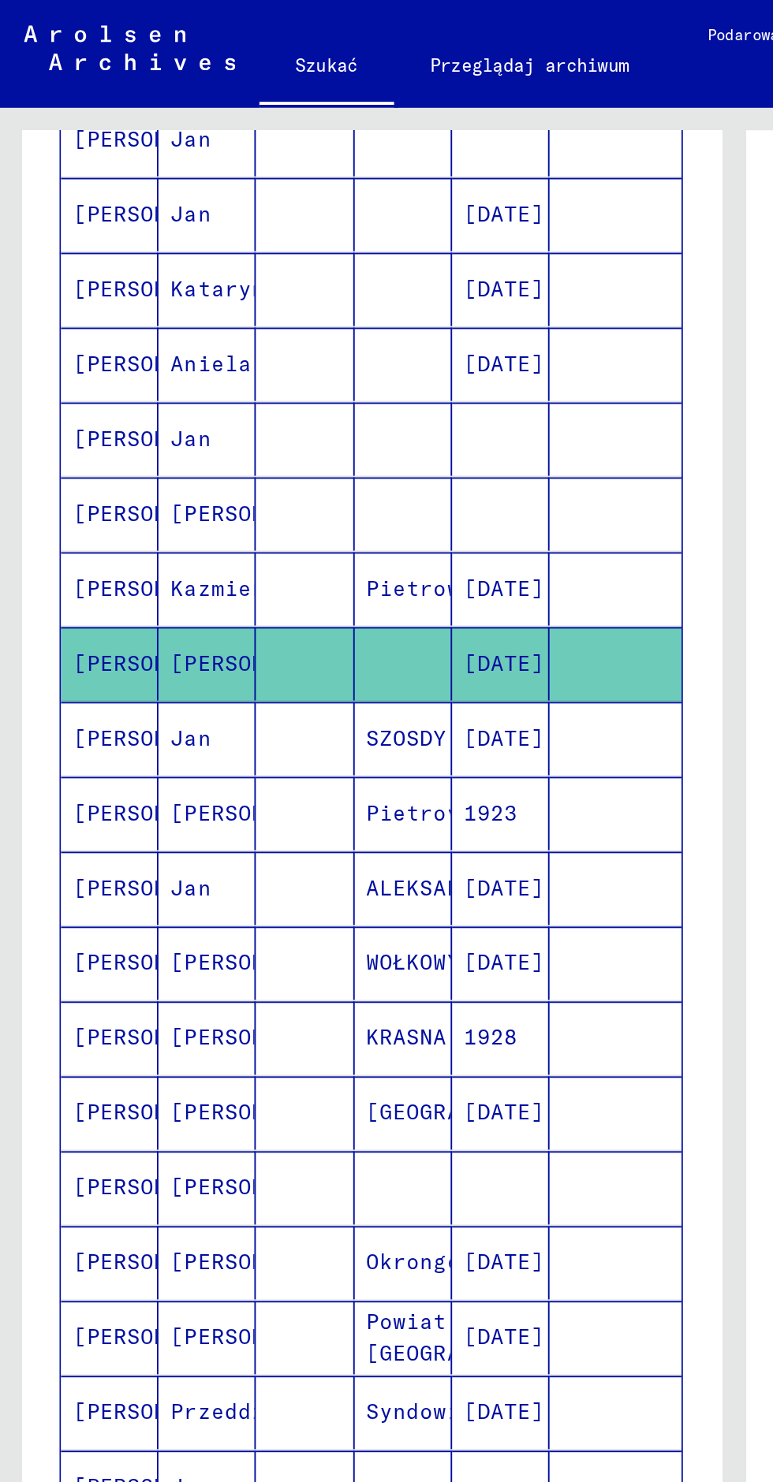
click at [238, 370] on mat-cell "[DATE]" at bounding box center [263, 389] width 51 height 39
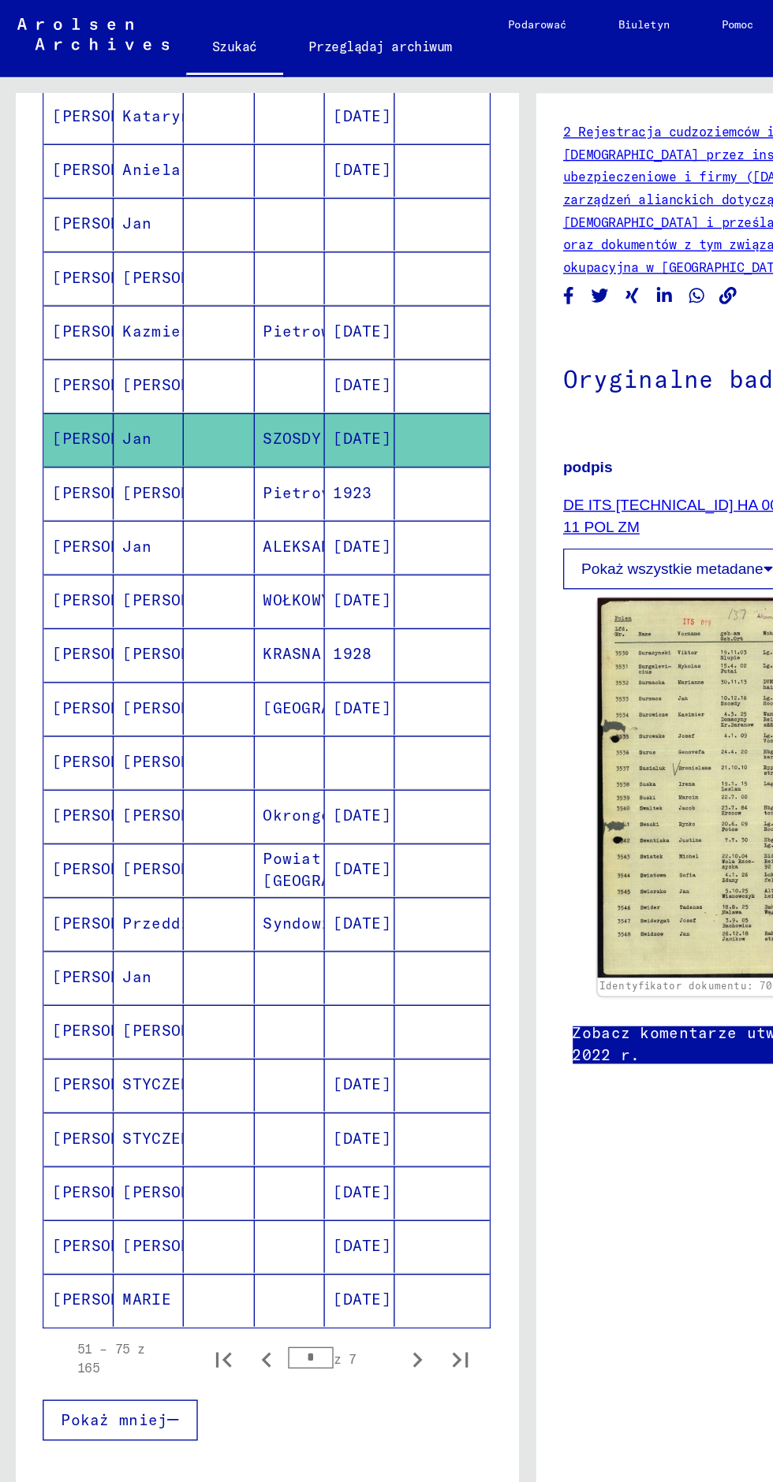
scroll to position [348, 0]
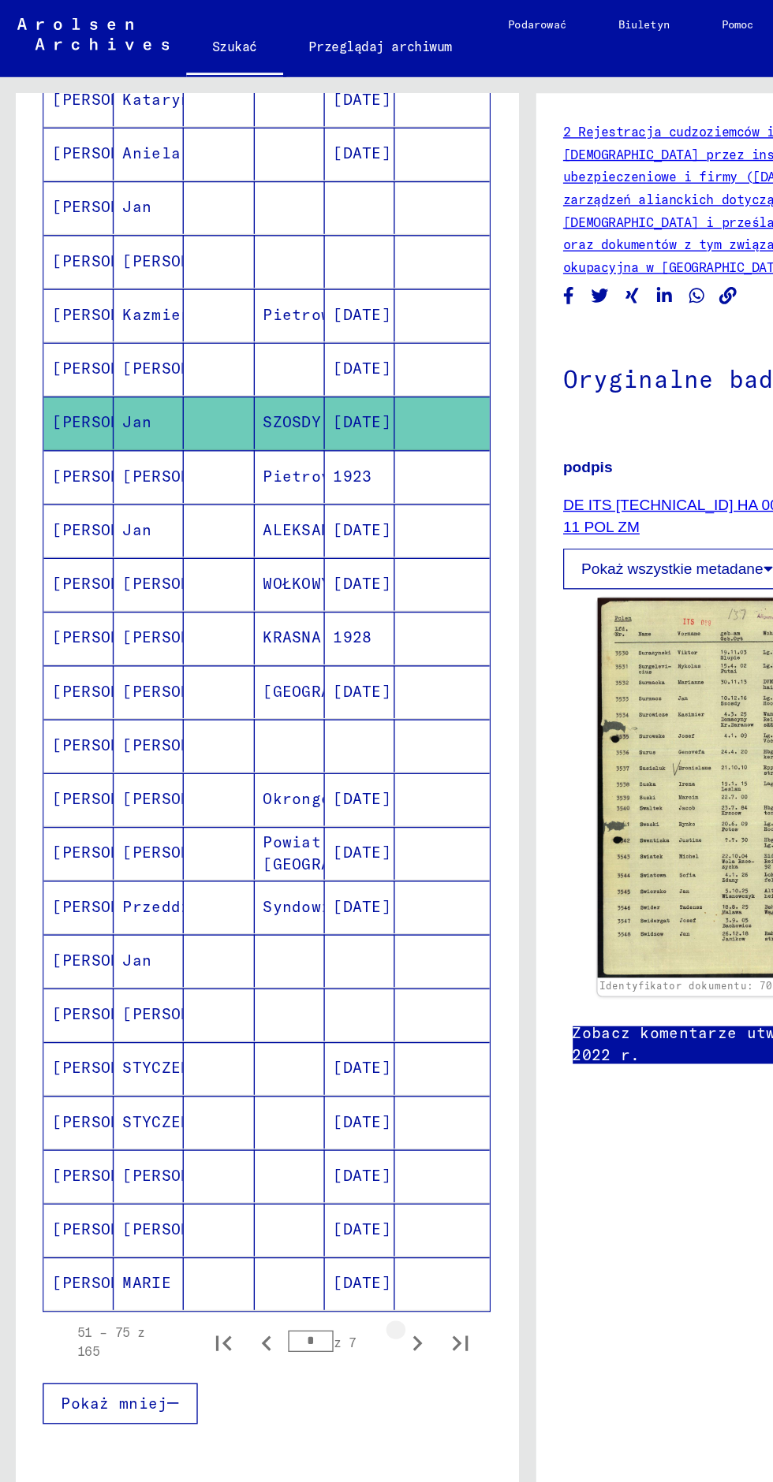
click at [303, 979] on icon "Następna strona" at bounding box center [306, 984] width 7 height 11
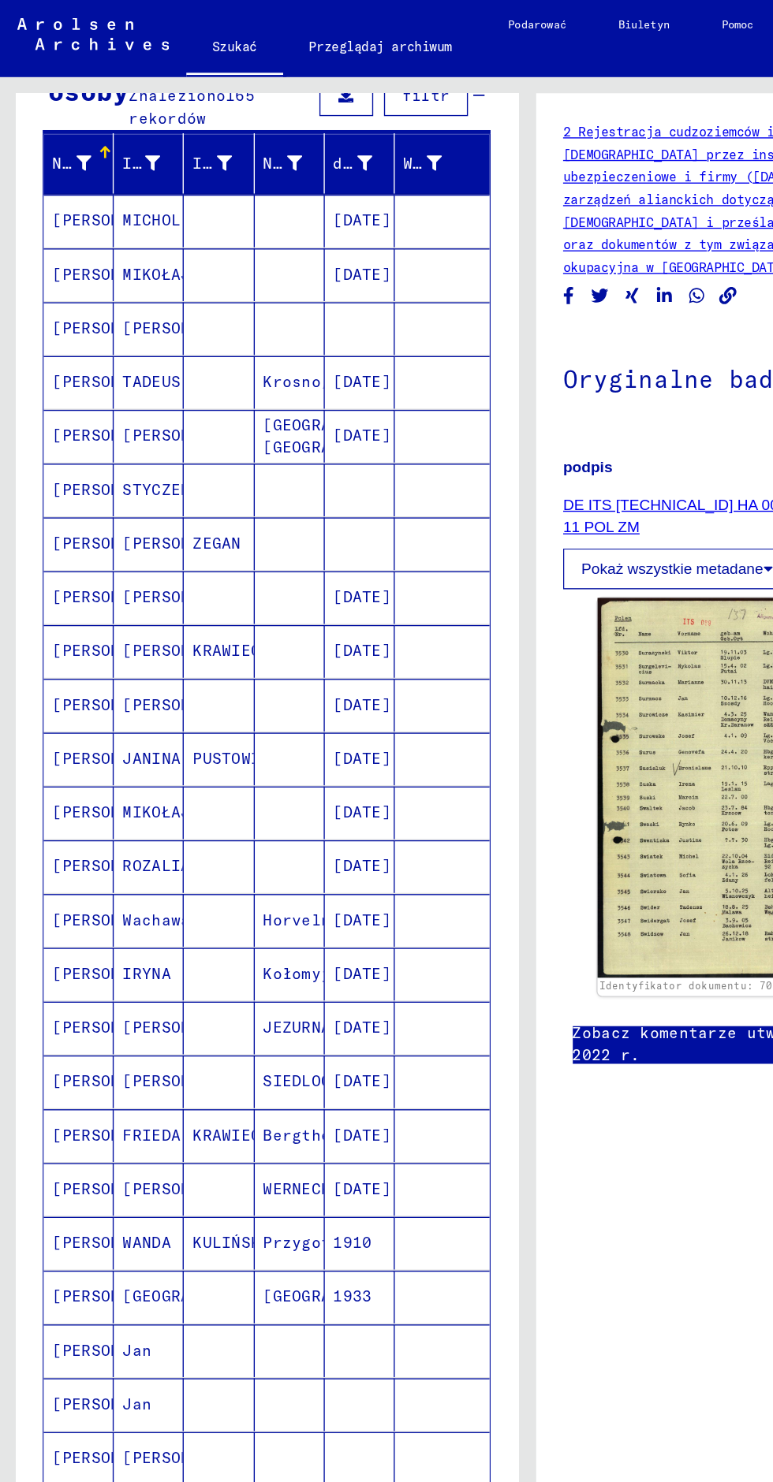
scroll to position [181, 0]
click at [247, 746] on font "[DATE]" at bounding box center [265, 753] width 43 height 14
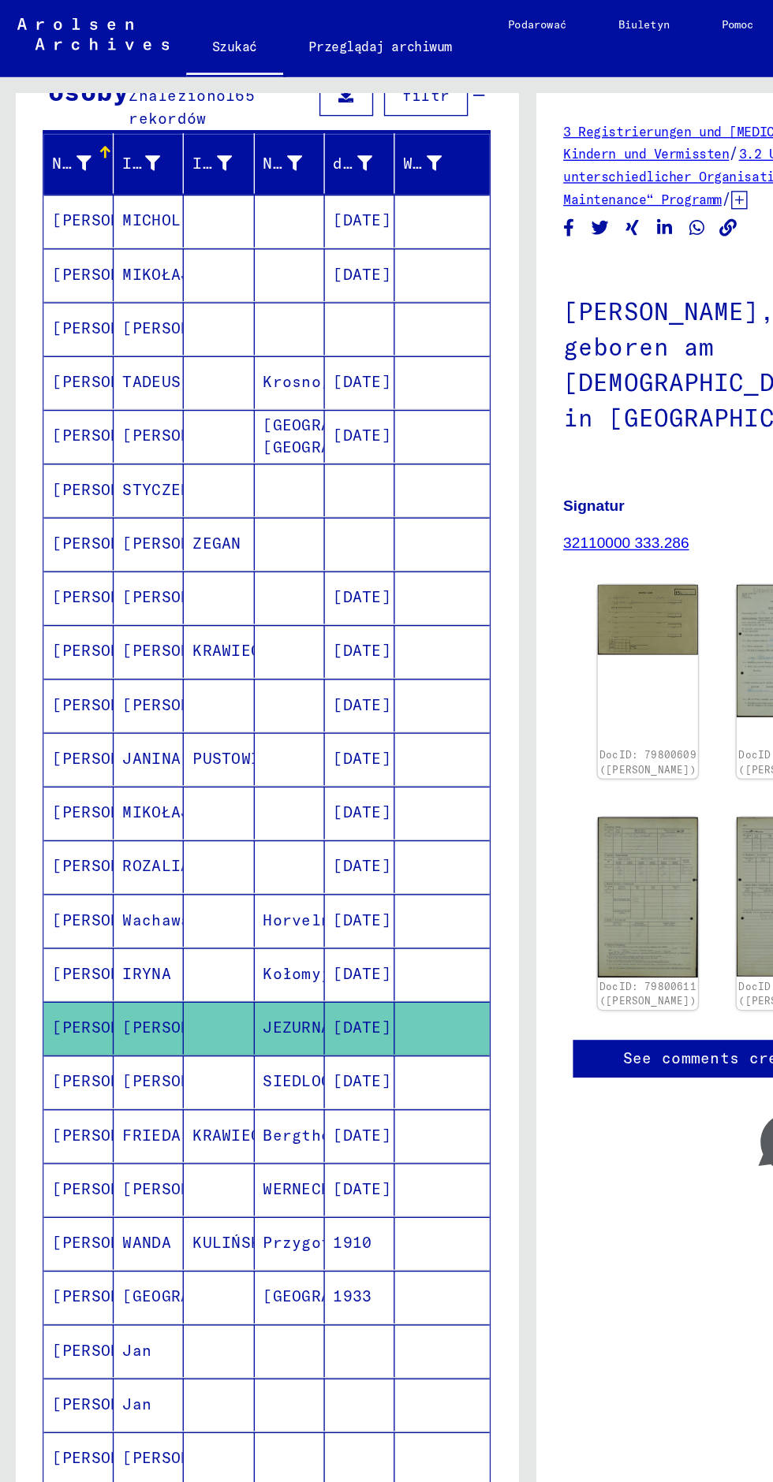
scroll to position [291, 0]
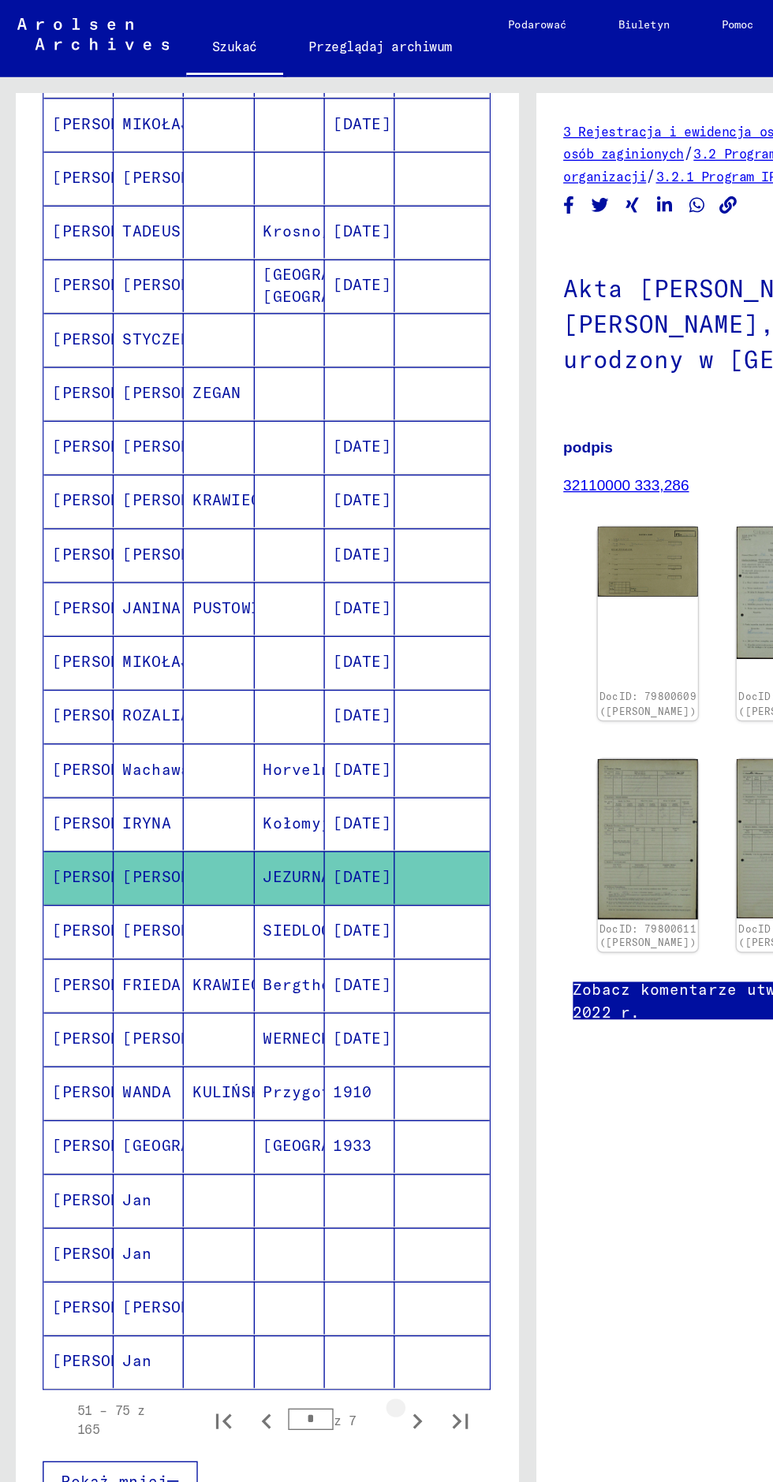
click at [306, 1030] on icon "Następna strona" at bounding box center [306, 1041] width 22 height 22
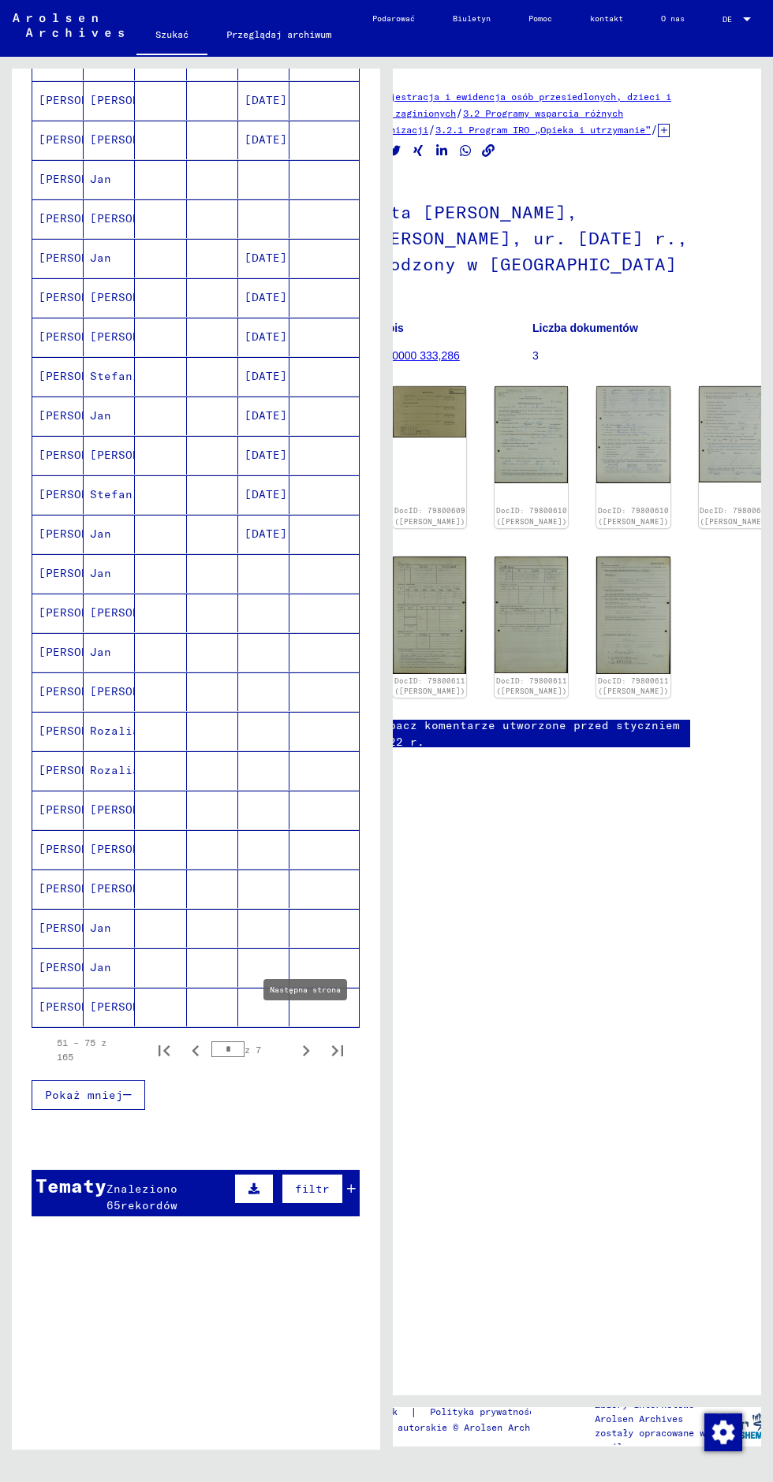
scroll to position [282, 0]
click at [309, 1045] on icon "Następna strona" at bounding box center [306, 1050] width 22 height 22
type input "*"
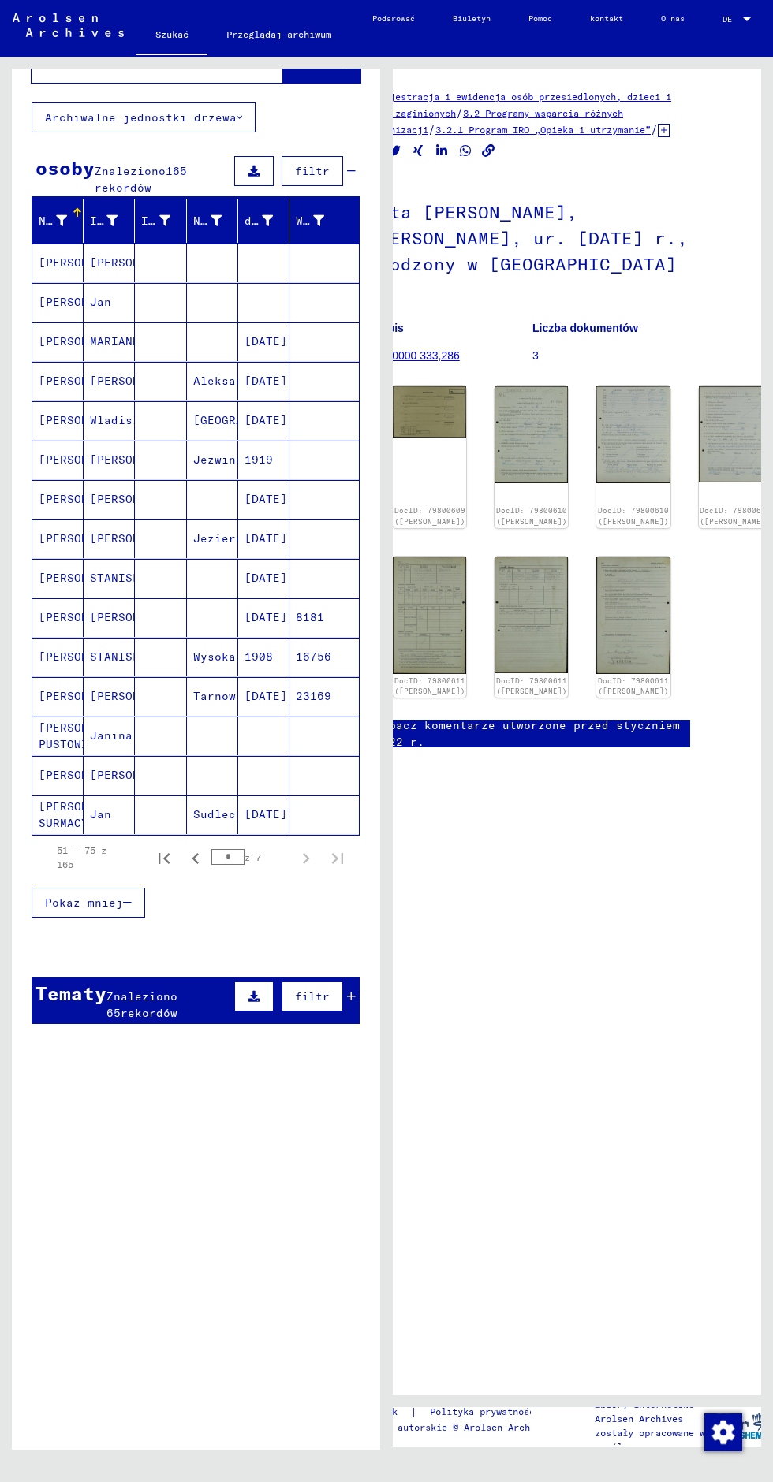
scroll to position [0, 0]
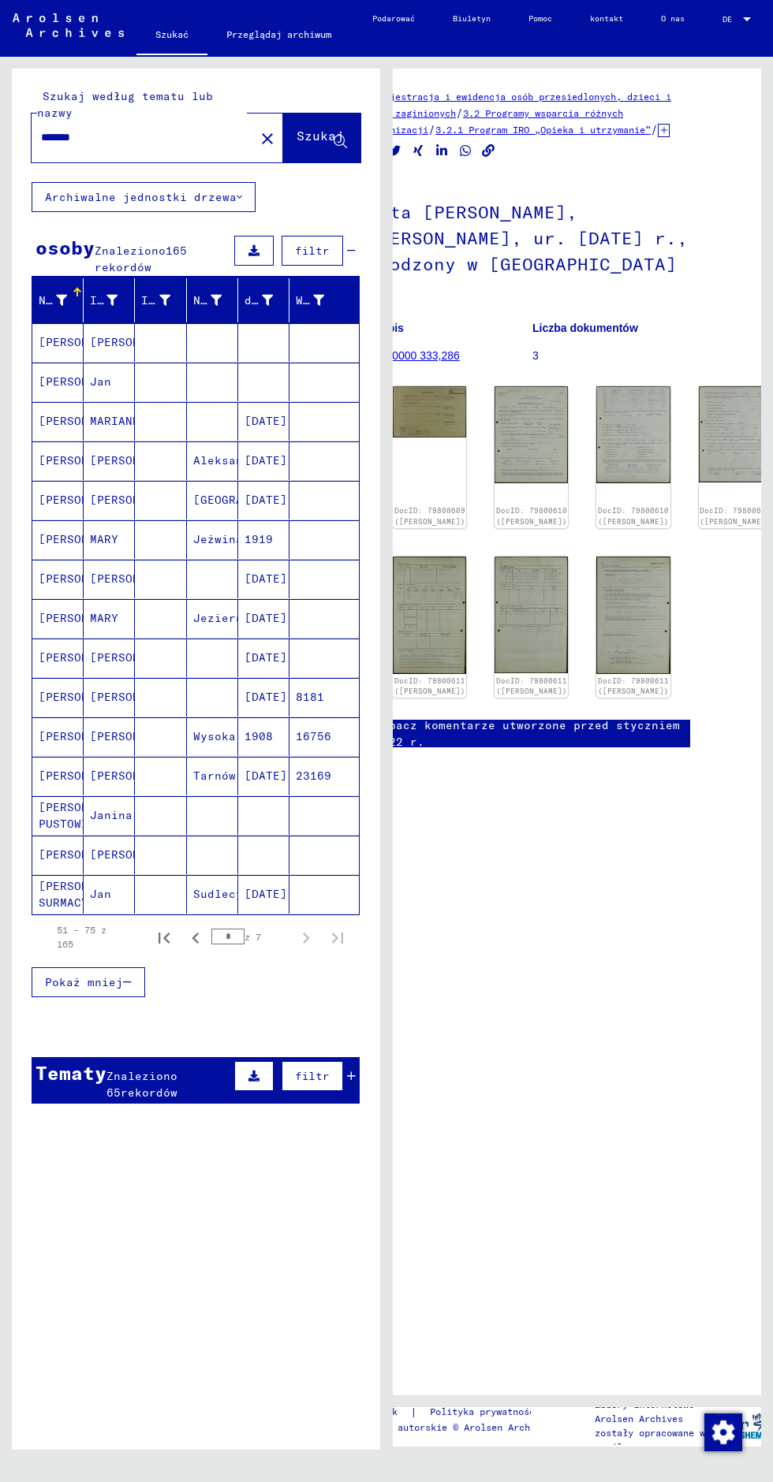
click at [151, 851] on mat-cell at bounding box center [160, 855] width 51 height 39
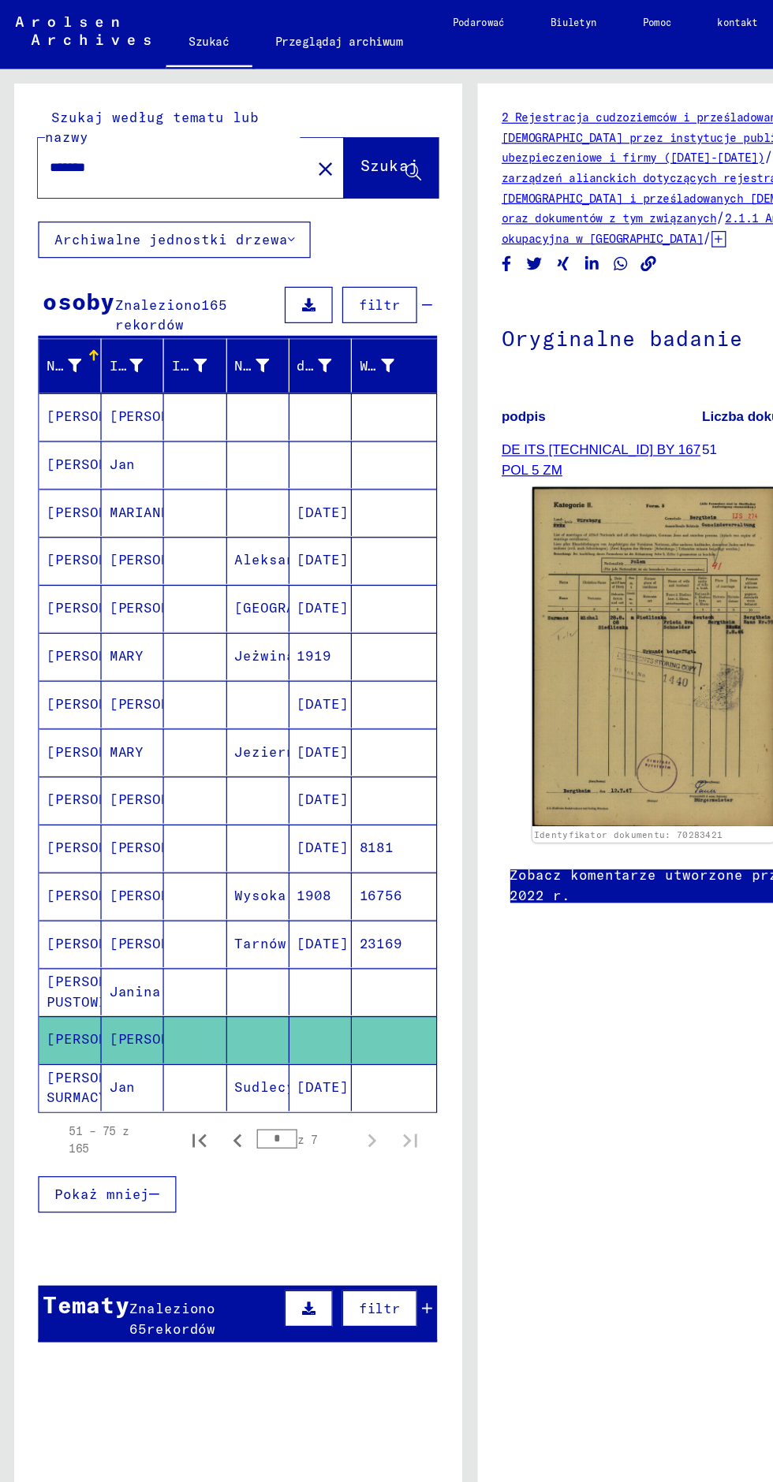
click at [150, 1069] on font "Znaleziono 65" at bounding box center [141, 1084] width 71 height 31
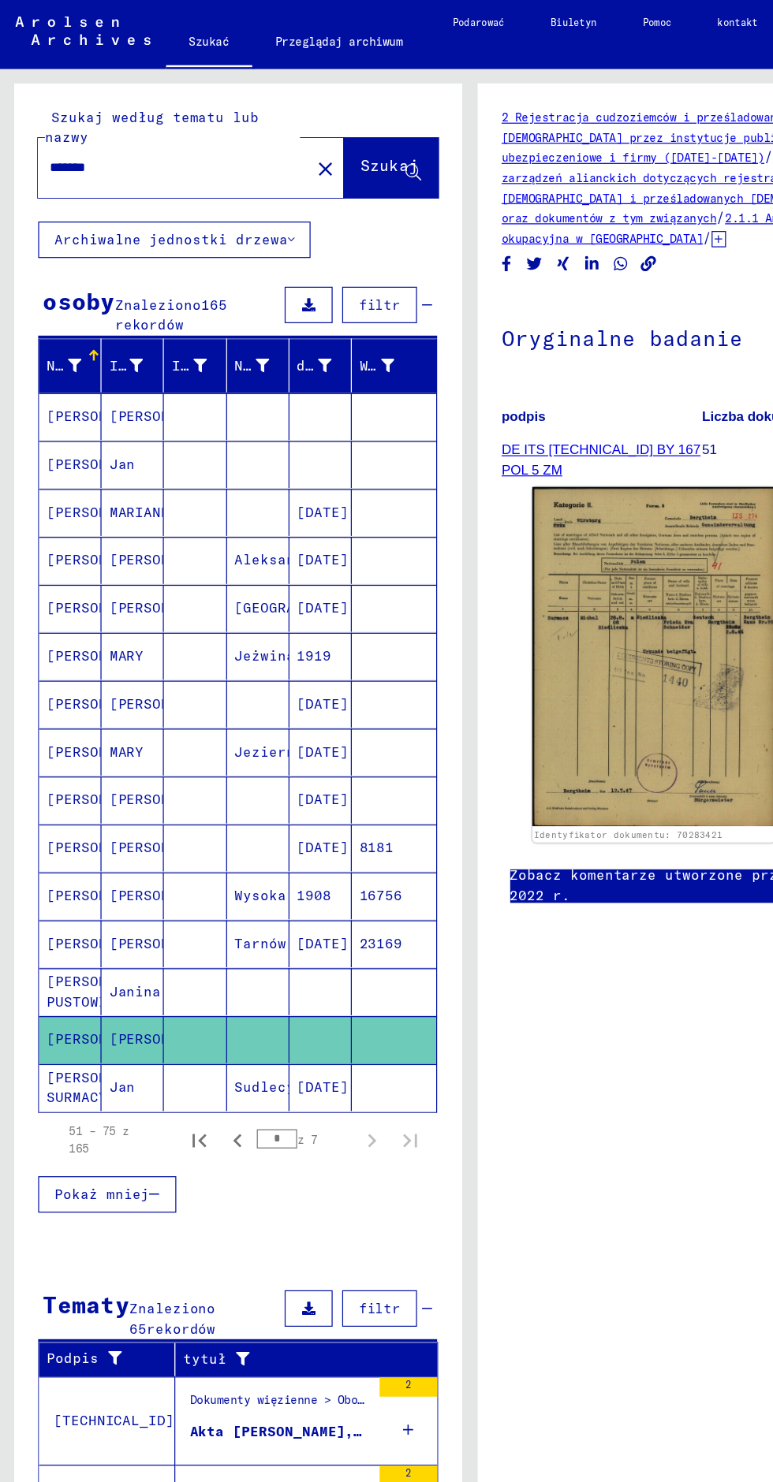
scroll to position [77, 0]
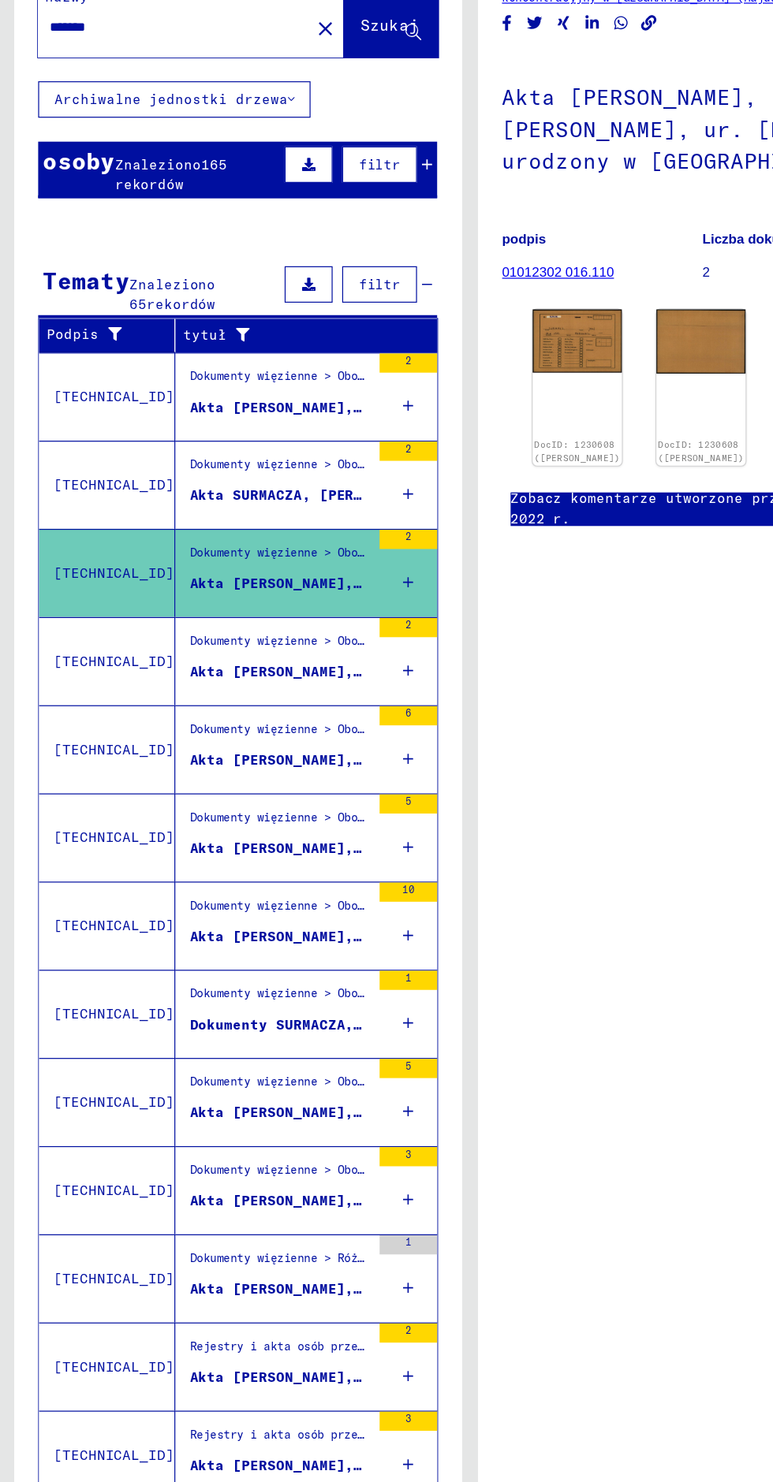
scroll to position [77, 0]
click at [259, 780] on div "Dokumenty więzienne > Obozy i getta > Obóz koncentracyjny [GEOGRAPHIC_DATA] > I…" at bounding box center [230, 791] width 148 height 22
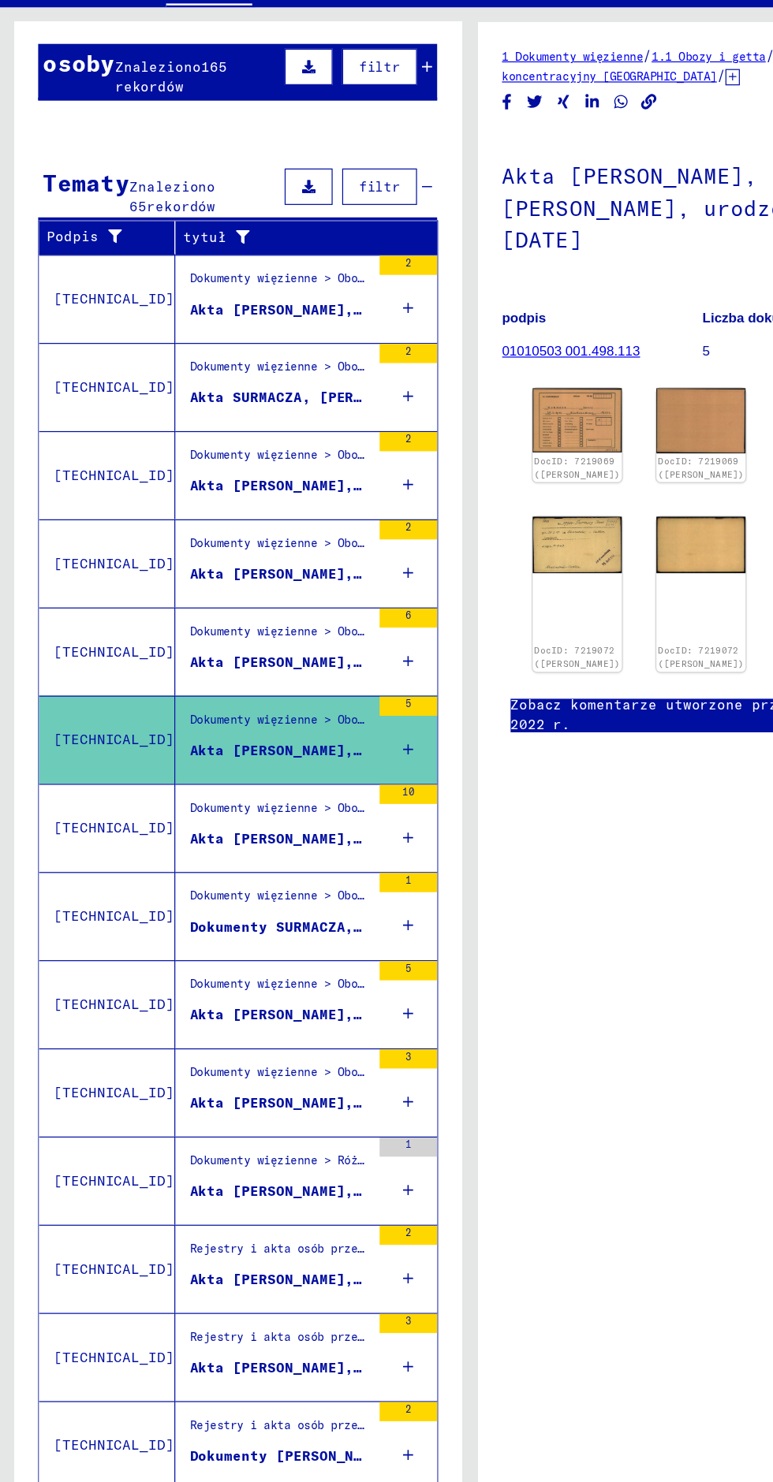
scroll to position [47, 0]
